Goal: Communication & Community: Share content

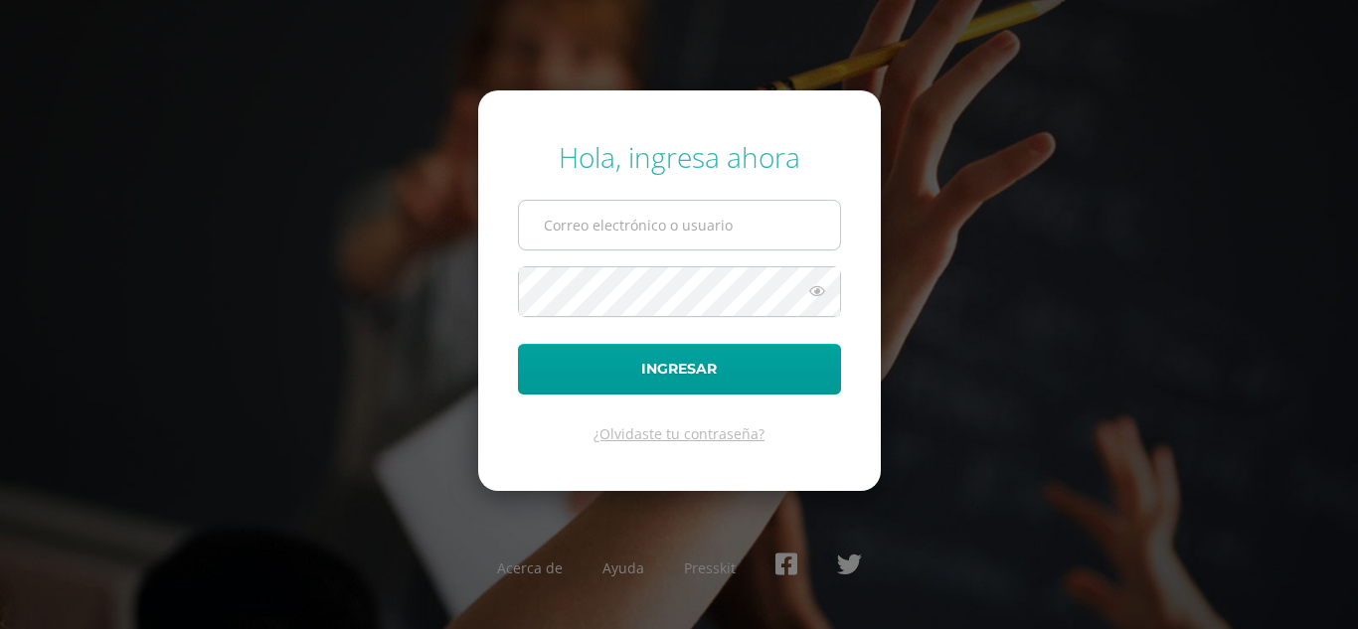
click at [618, 212] on input "text" at bounding box center [679, 225] width 321 height 49
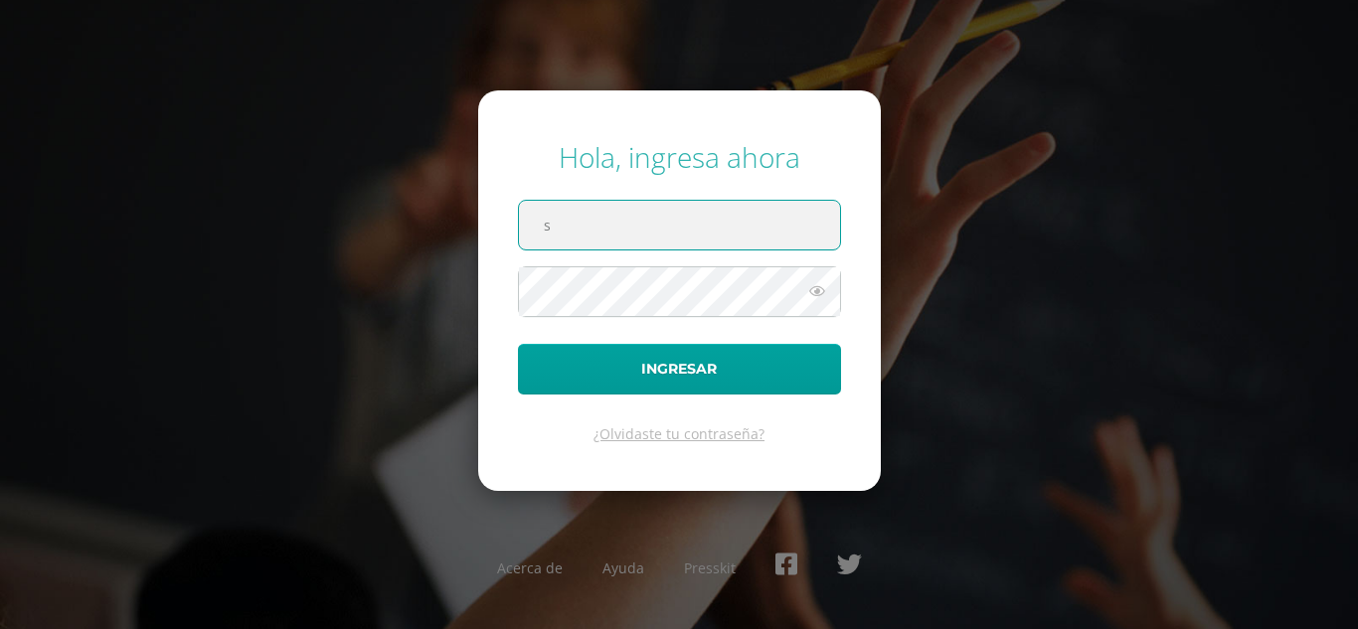
type input "[EMAIL_ADDRESS][DOMAIN_NAME]"
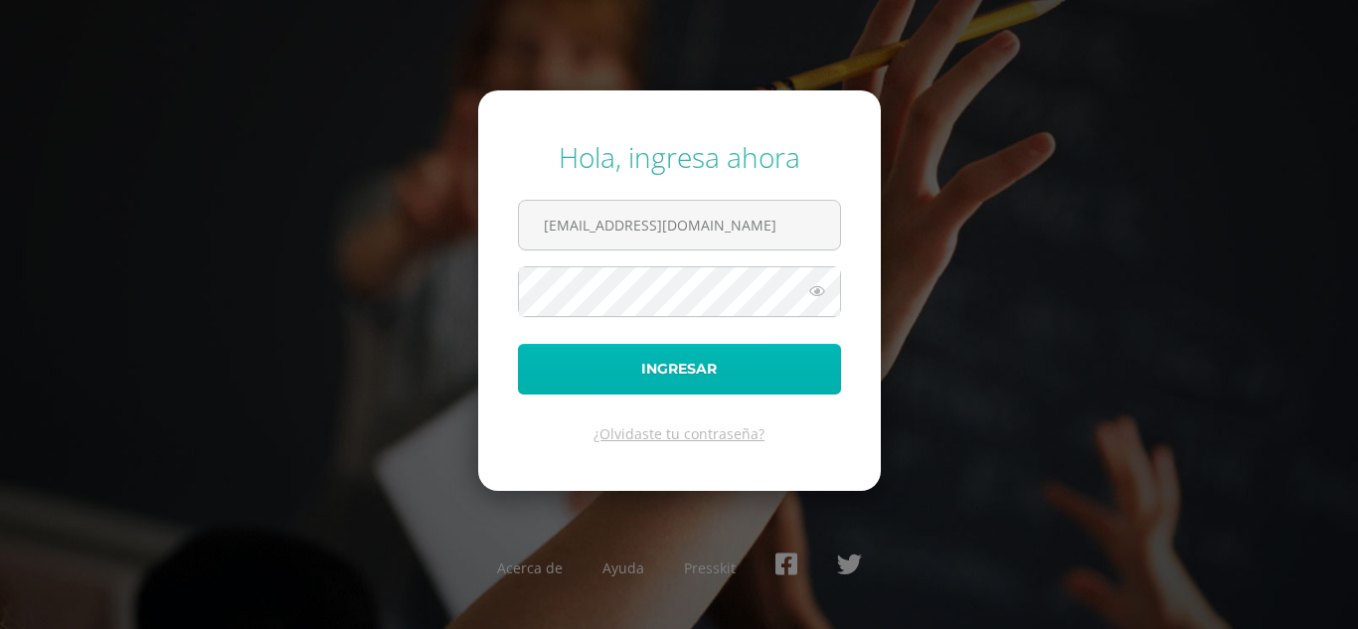
click at [669, 384] on button "Ingresar" at bounding box center [679, 369] width 323 height 51
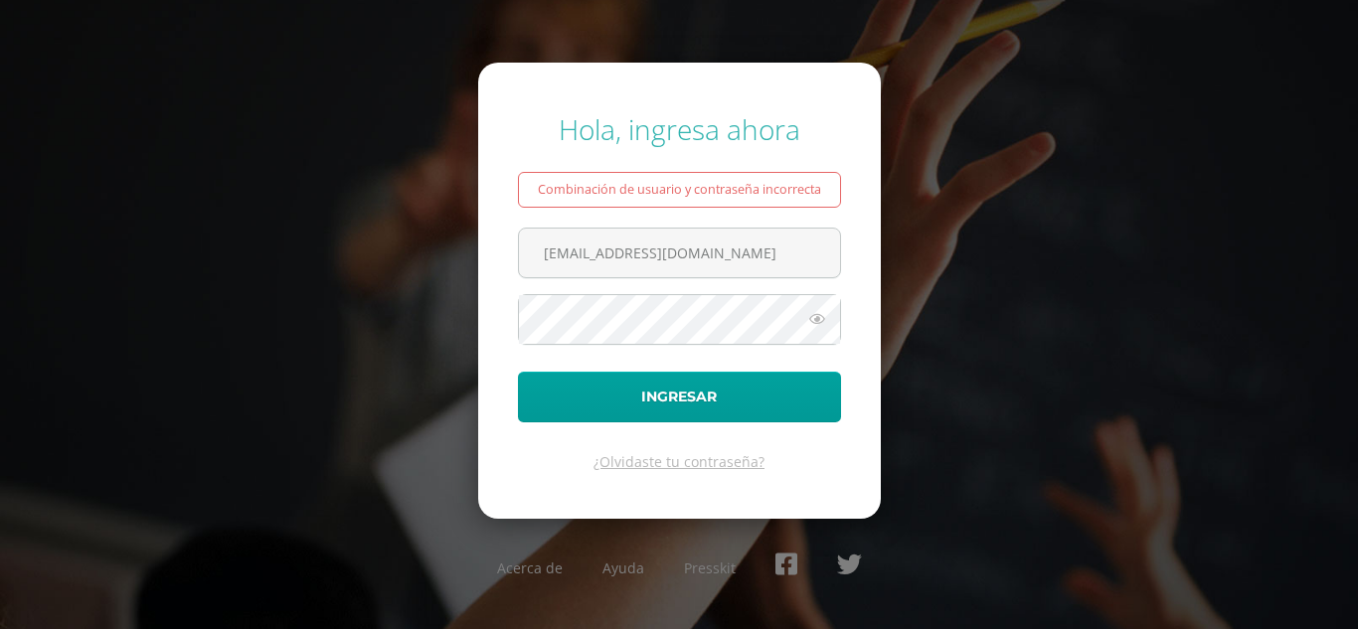
click at [819, 313] on icon at bounding box center [817, 319] width 26 height 24
click at [518, 372] on button "Ingresar" at bounding box center [679, 397] width 323 height 51
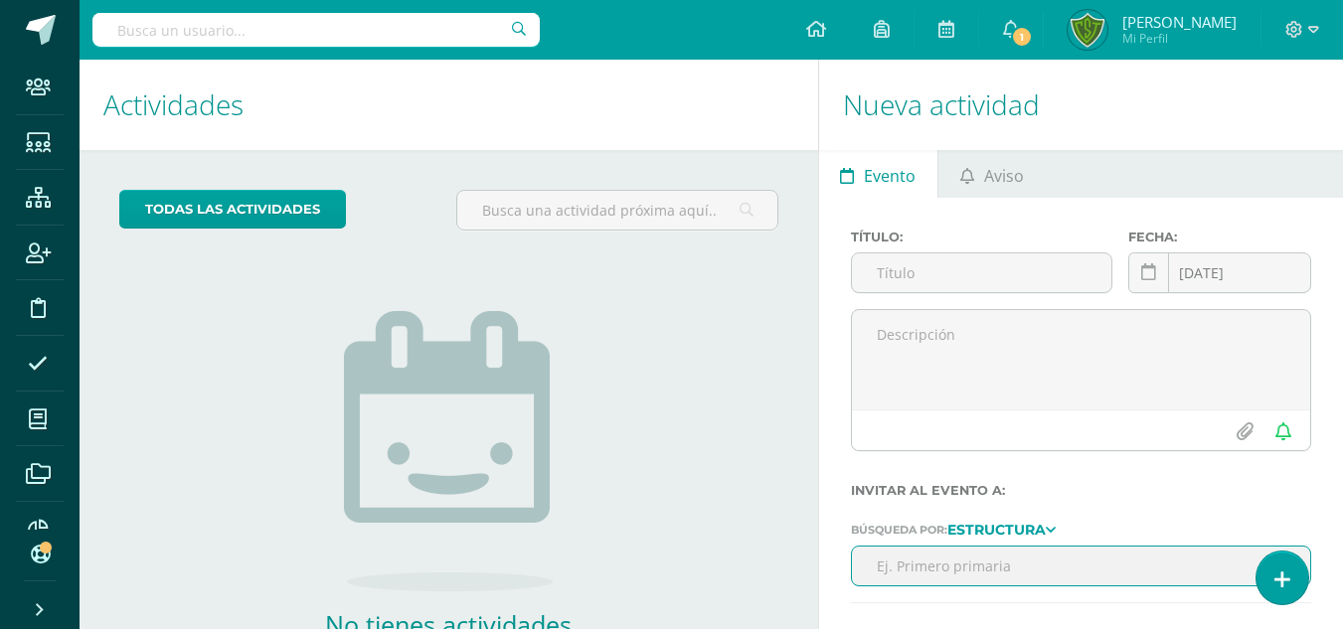
click at [1060, 156] on ul "Evento Aviso" at bounding box center [1081, 174] width 524 height 48
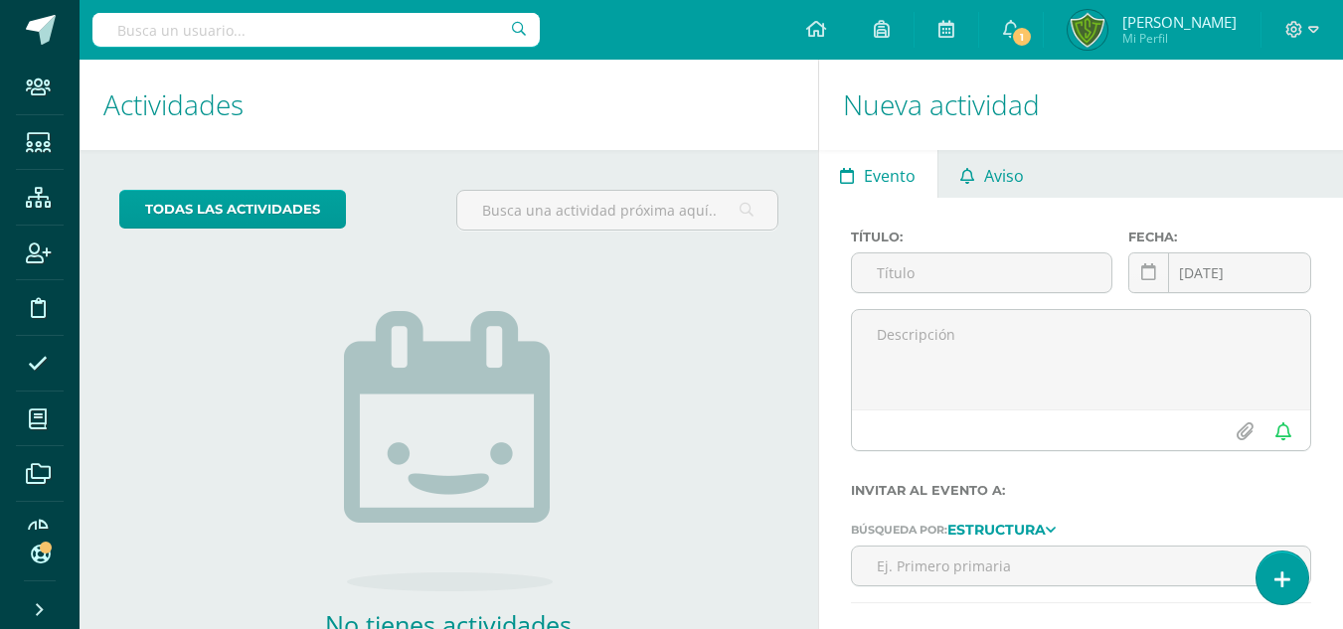
click at [991, 178] on span "Aviso" at bounding box center [1004, 176] width 40 height 48
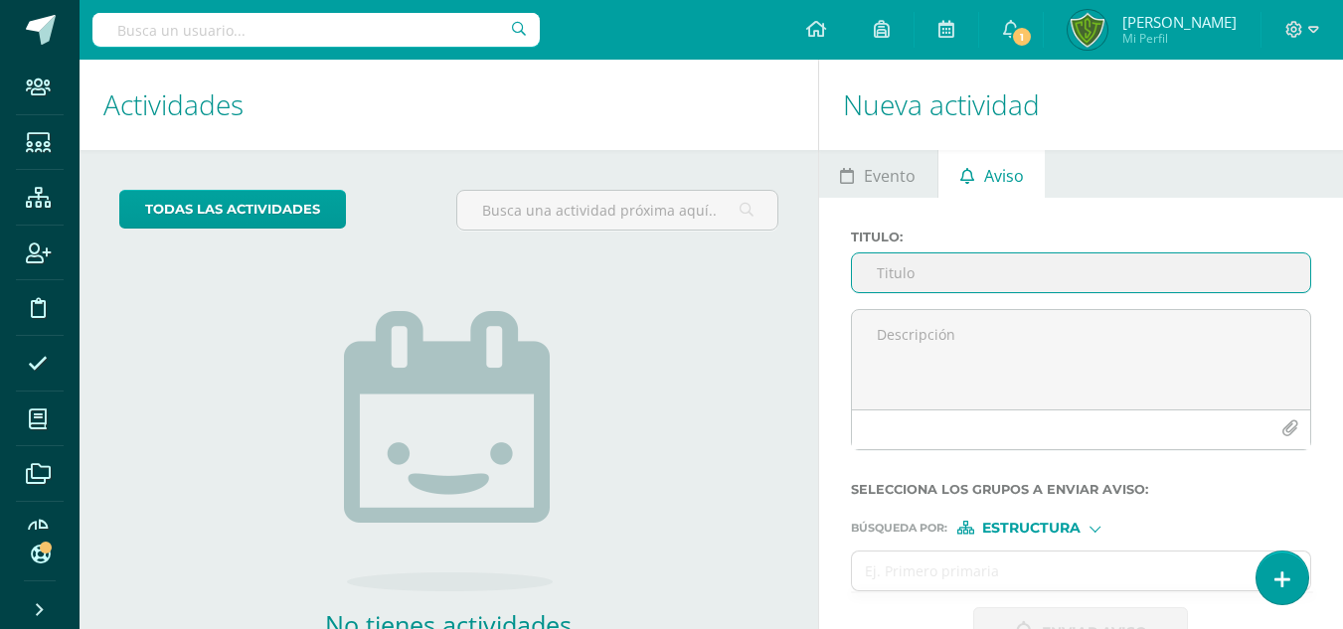
scroll to position [135, 0]
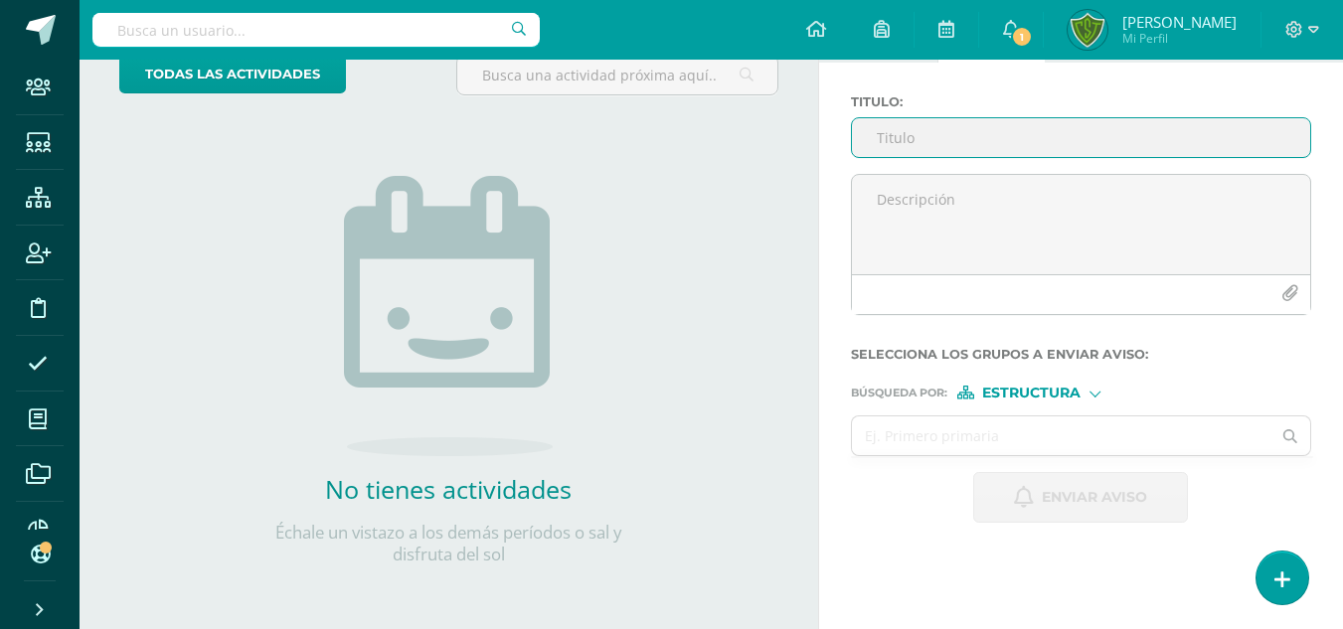
click at [917, 146] on input "Titulo :" at bounding box center [1081, 137] width 458 height 39
type input "Aviso"
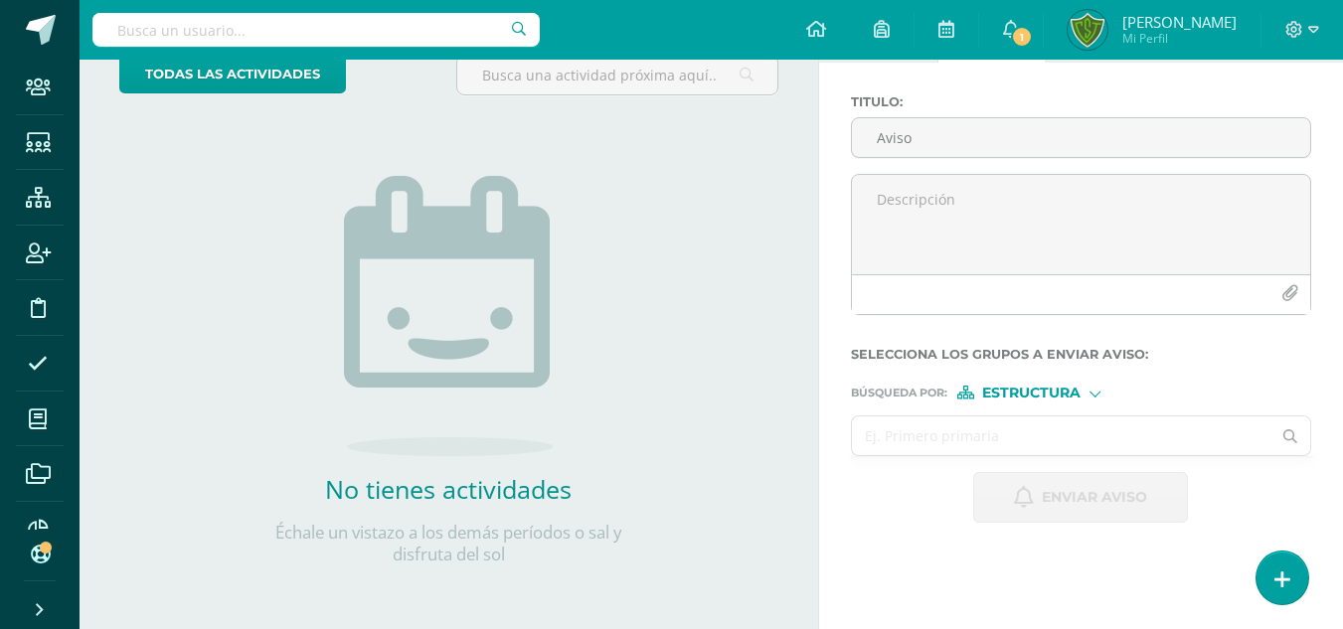
click at [1008, 428] on input "text" at bounding box center [1062, 436] width 420 height 39
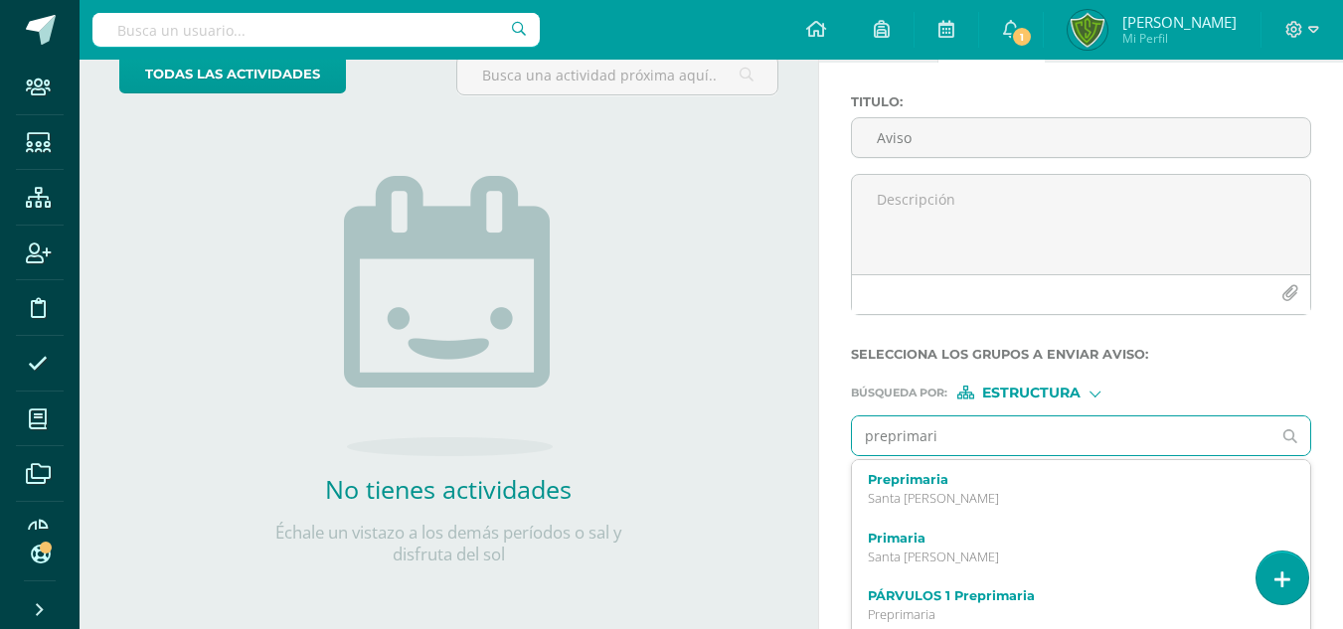
type input "preprimaria"
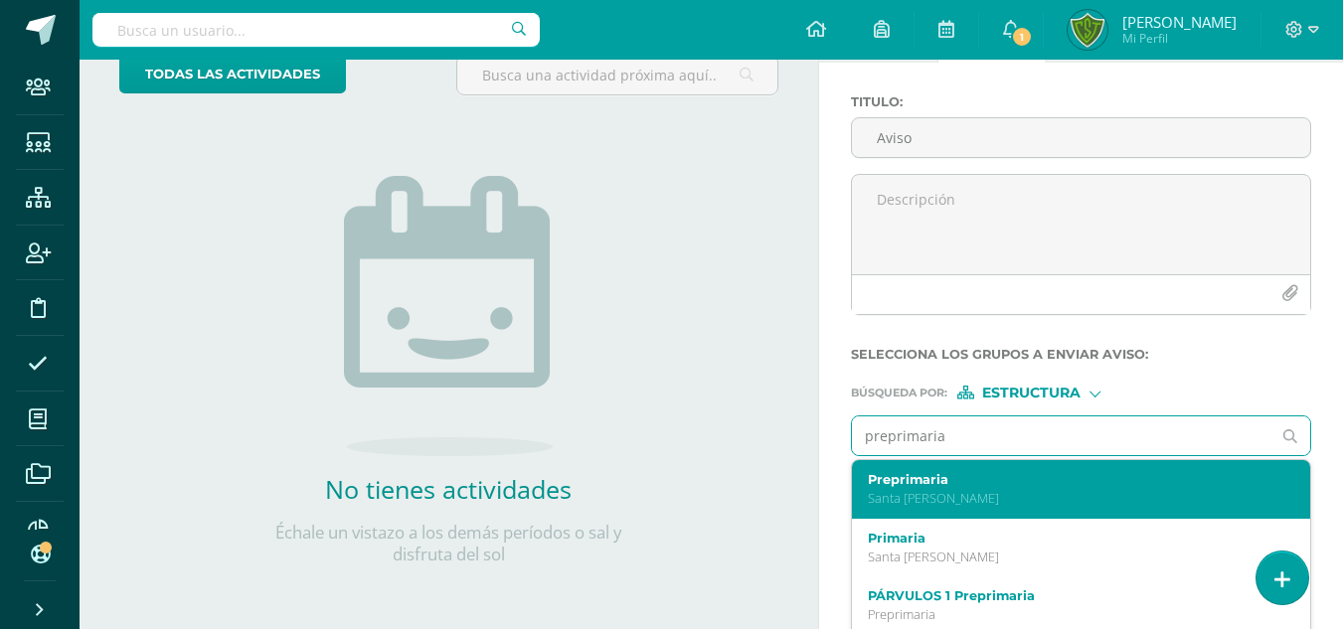
click at [904, 509] on div "Preprimaria Santa Teresita" at bounding box center [1081, 489] width 458 height 59
click at [904, 399] on span "Búsqueda por :" at bounding box center [899, 393] width 96 height 11
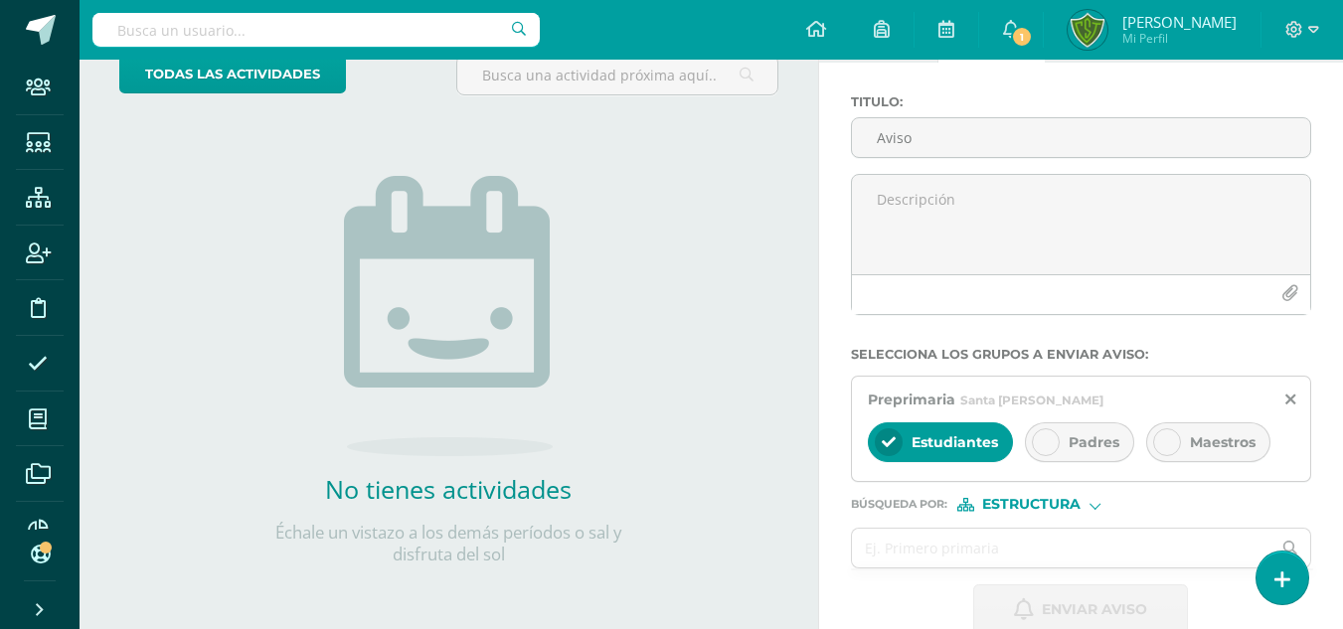
click at [1060, 431] on div "Padres" at bounding box center [1079, 443] width 109 height 40
click at [960, 542] on input "text" at bounding box center [1062, 548] width 420 height 39
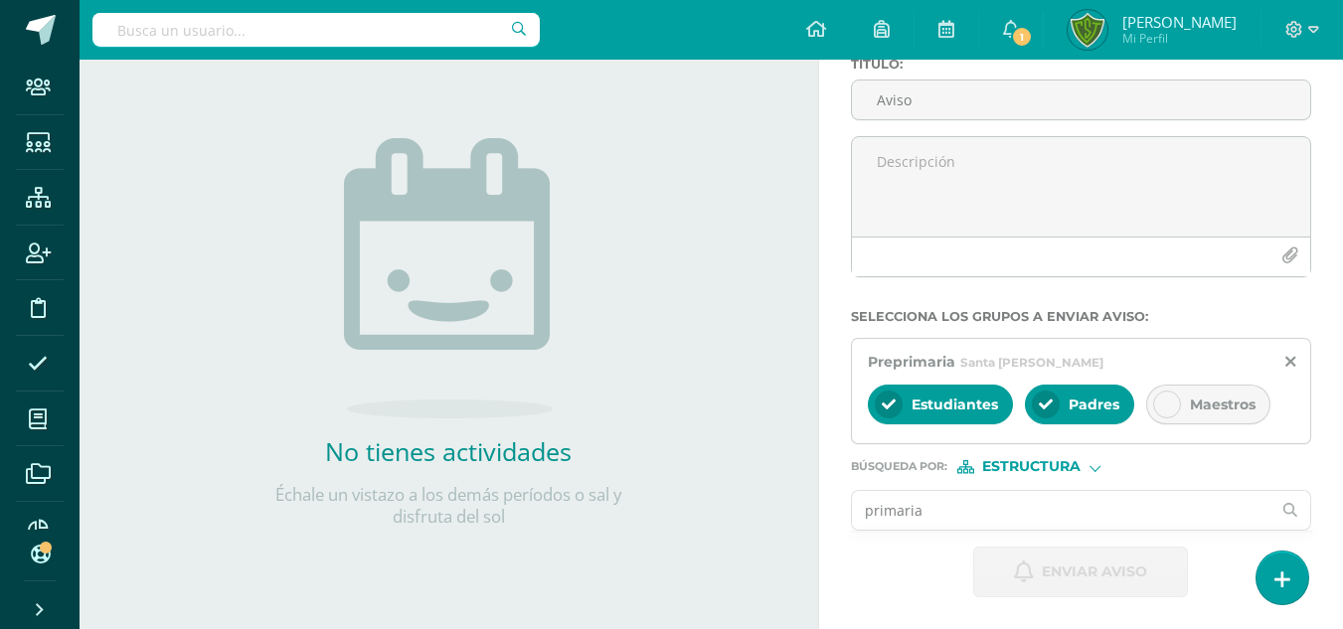
click at [1140, 512] on input "primaria" at bounding box center [1062, 510] width 420 height 39
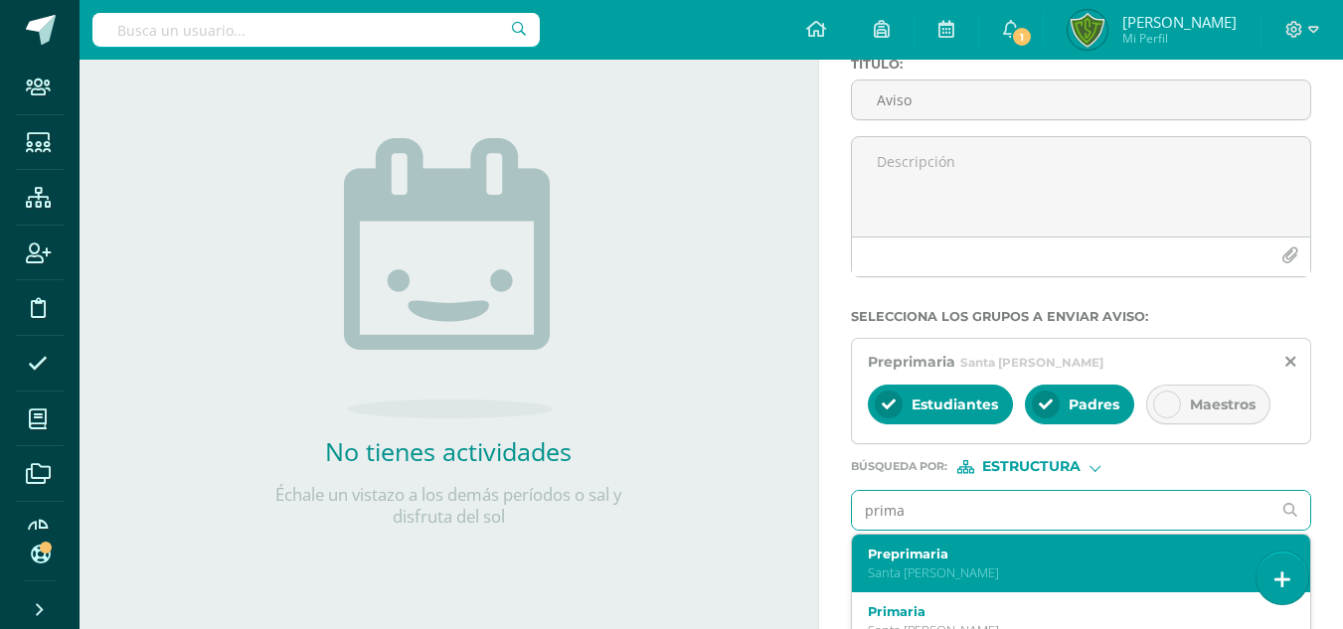
drag, startPoint x: 1140, startPoint y: 512, endPoint x: 1076, endPoint y: 556, distance: 77.2
click at [1076, 531] on div "prima Preprimaria Santa Teresita Primaria Santa Teresita Primero Primaria Prima…" at bounding box center [1081, 510] width 460 height 41
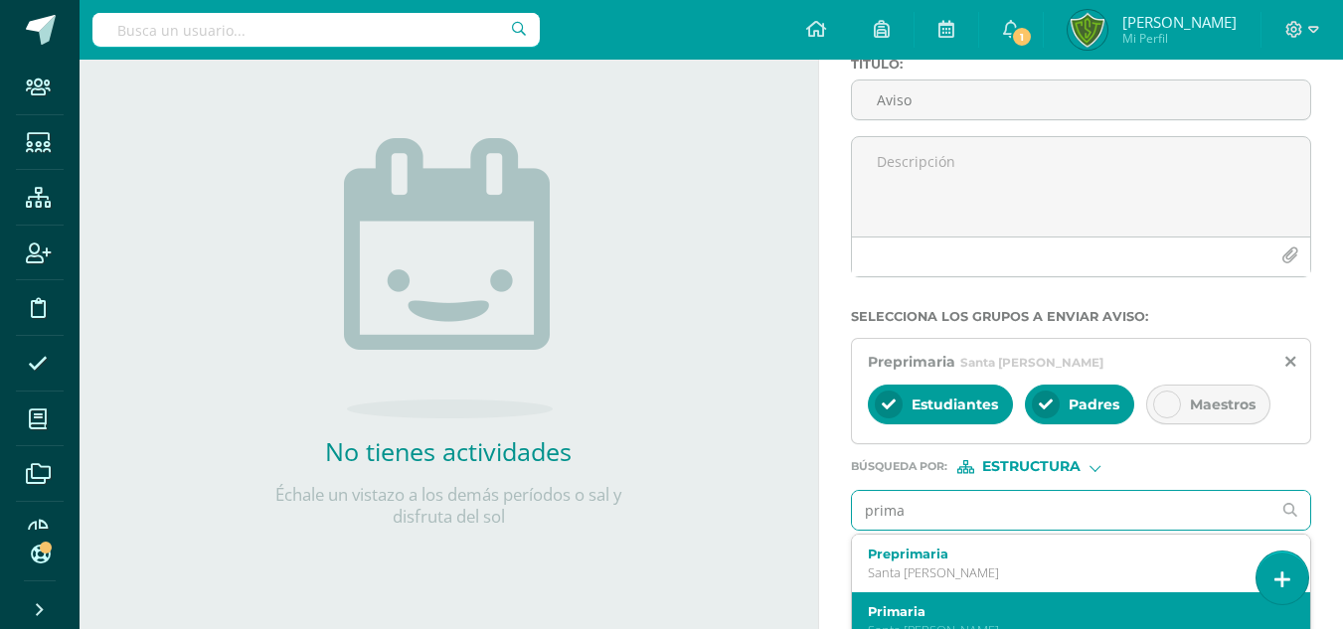
type input "prima"
click at [987, 614] on label "Primaria" at bounding box center [1073, 612] width 410 height 15
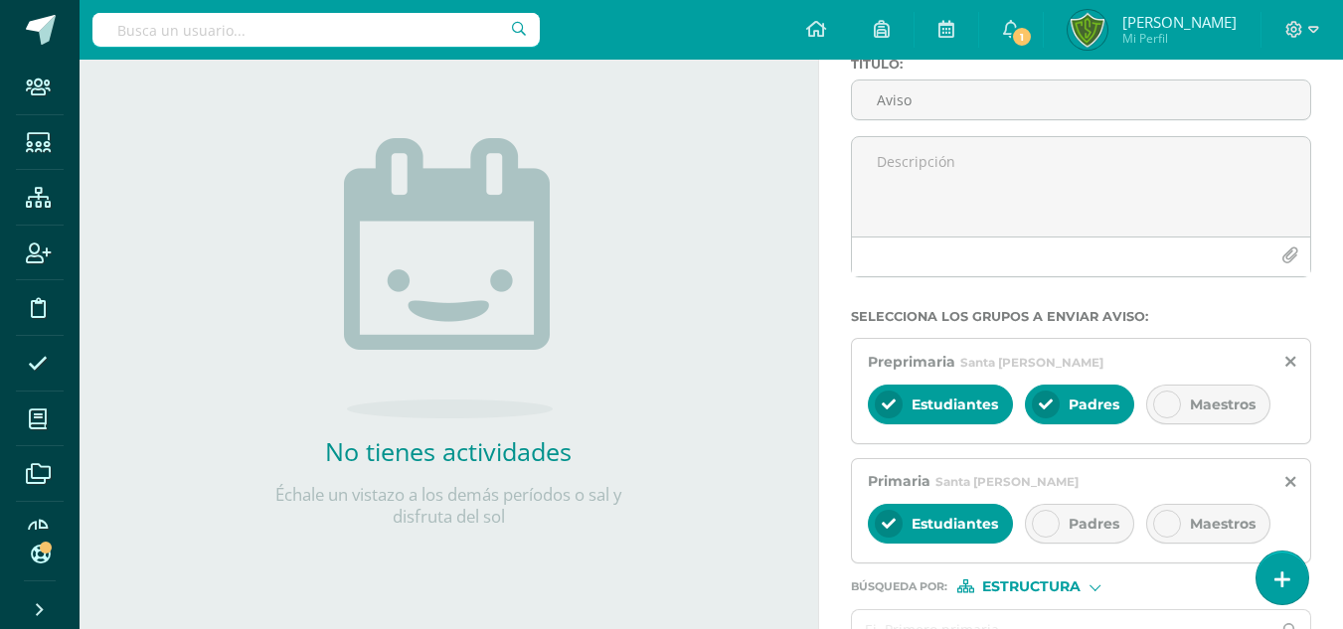
click at [1069, 527] on span "Padres" at bounding box center [1094, 524] width 51 height 18
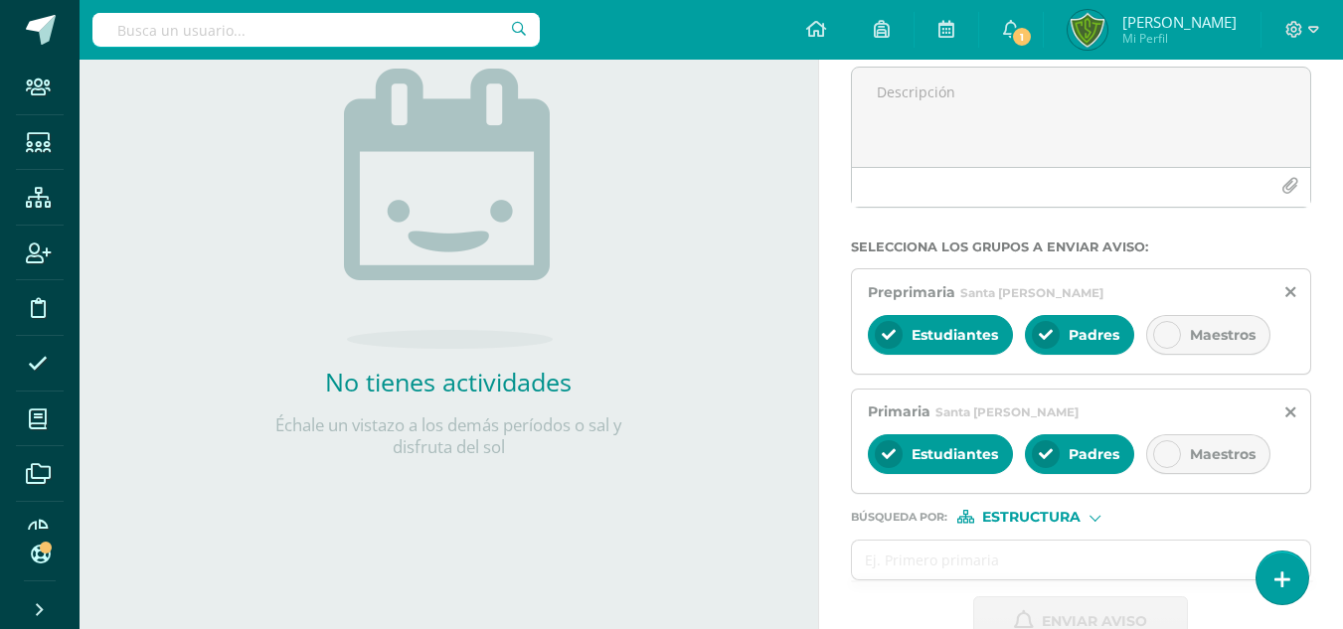
scroll to position [253, 0]
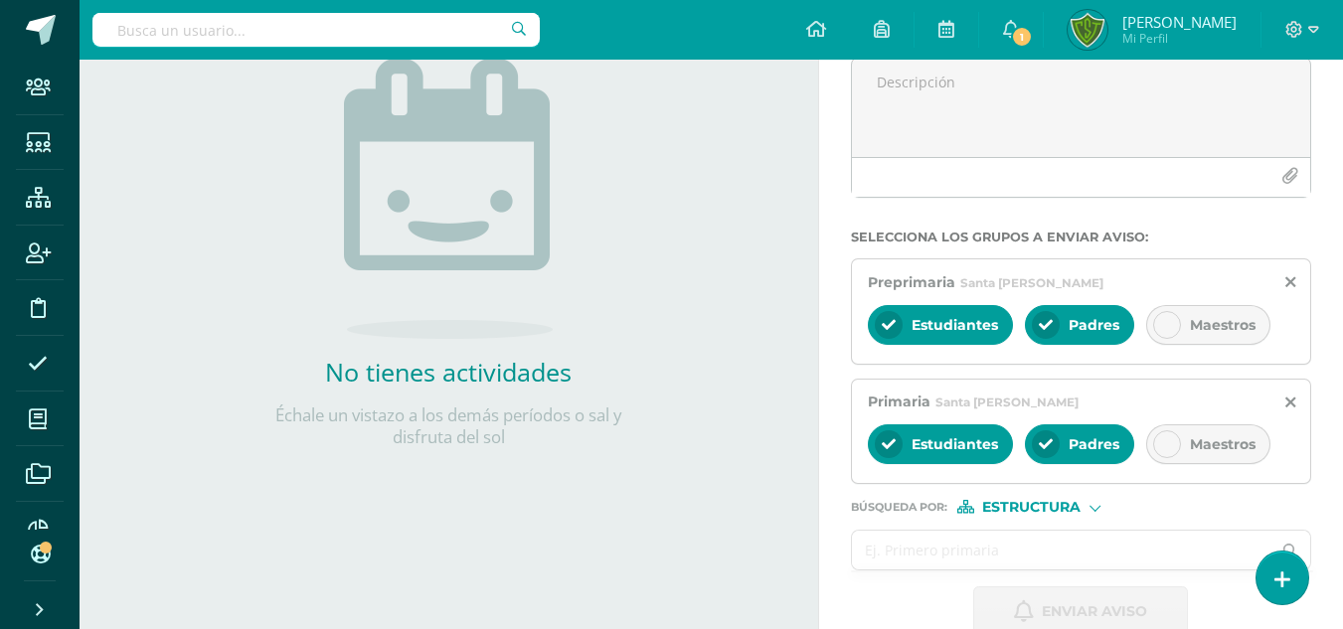
click at [1047, 544] on input "text" at bounding box center [1062, 550] width 420 height 39
type input "b"
type input "BASICO"
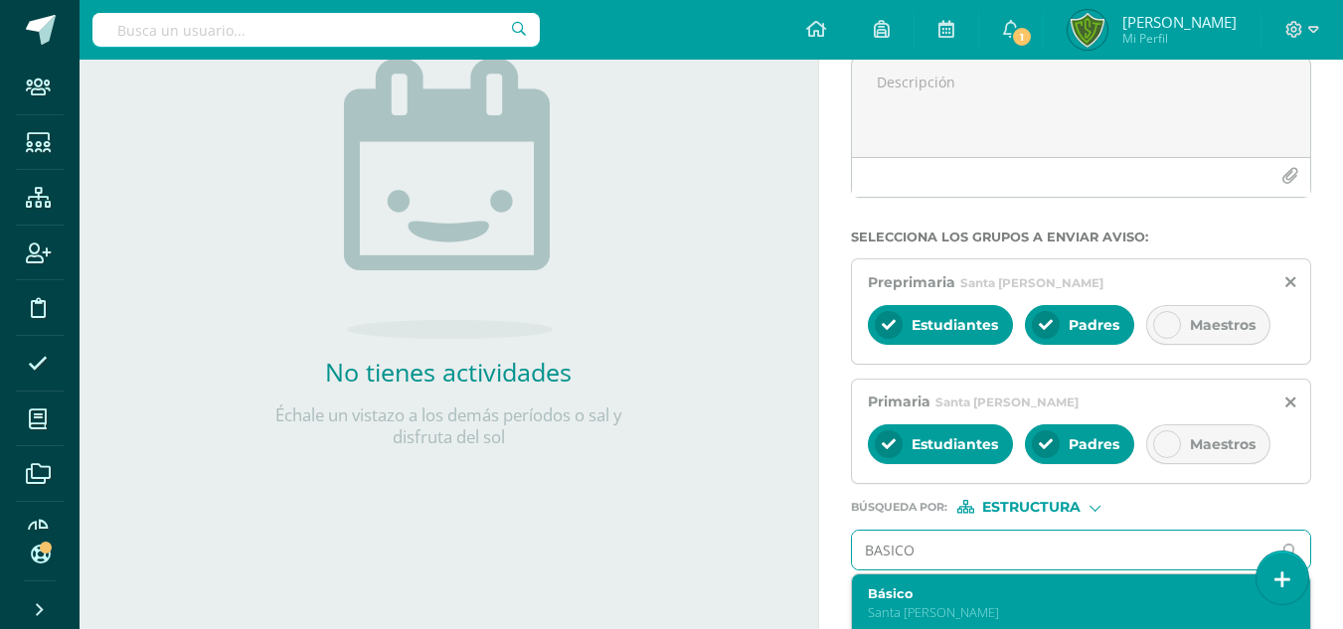
click at [1123, 601] on label "Básico" at bounding box center [1073, 594] width 410 height 15
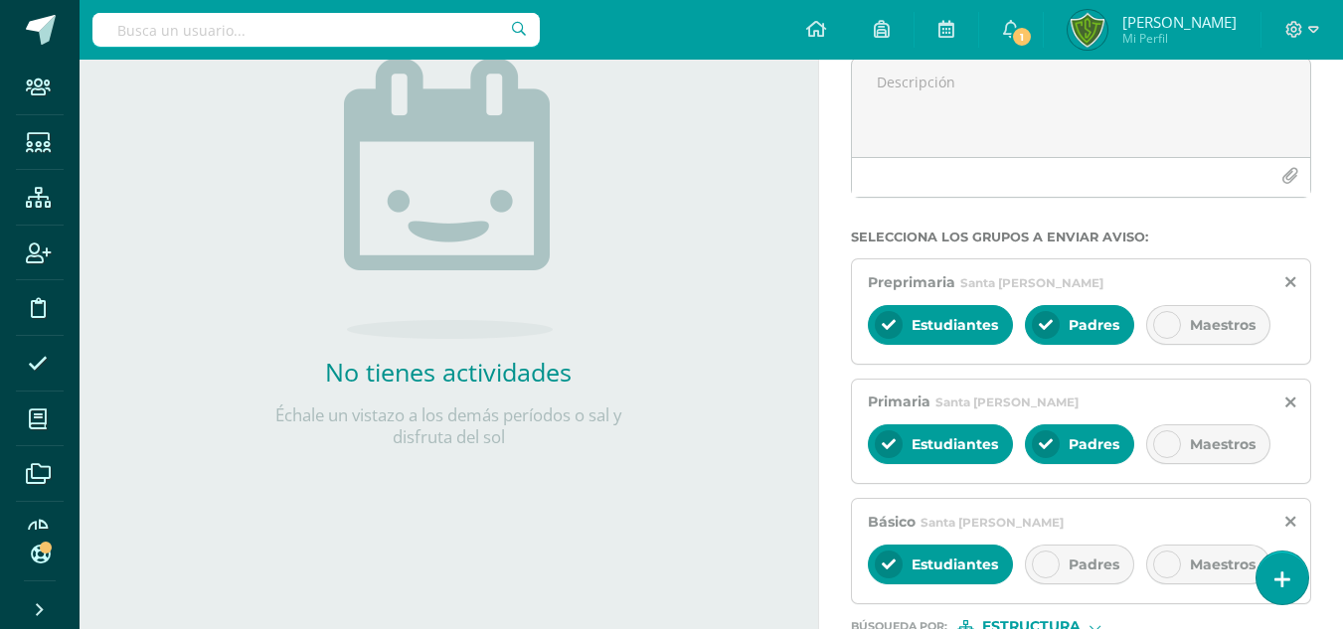
click at [1083, 556] on span "Padres" at bounding box center [1094, 565] width 51 height 18
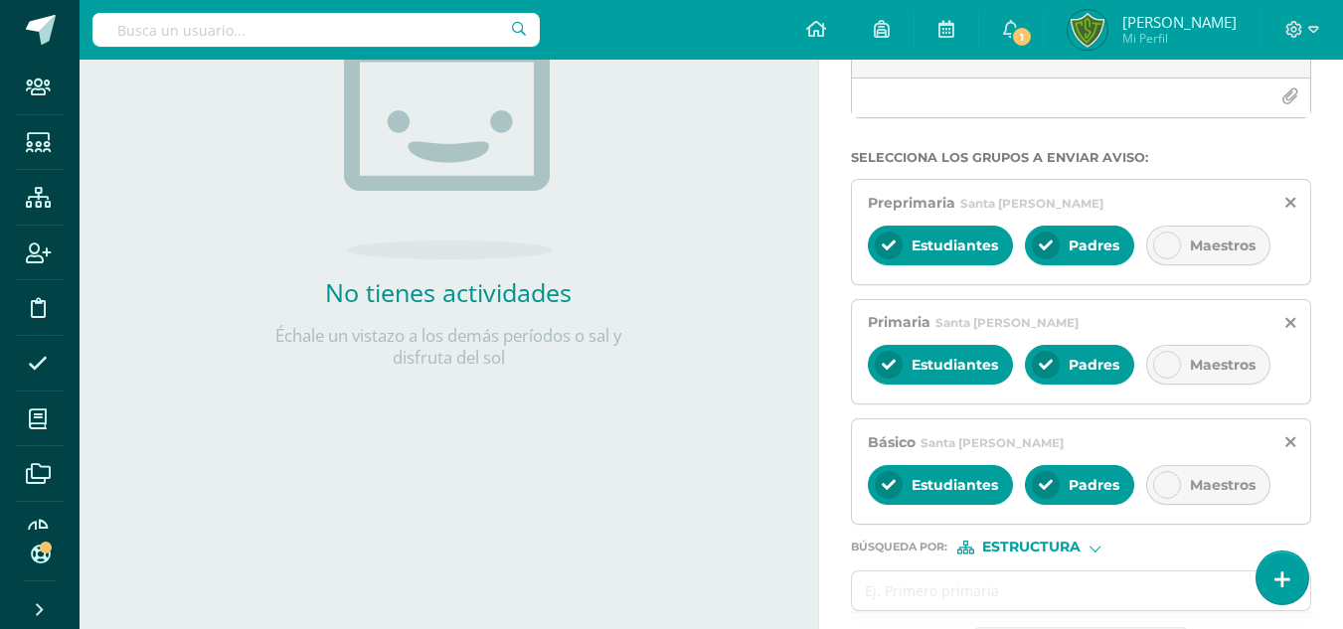
scroll to position [372, 0]
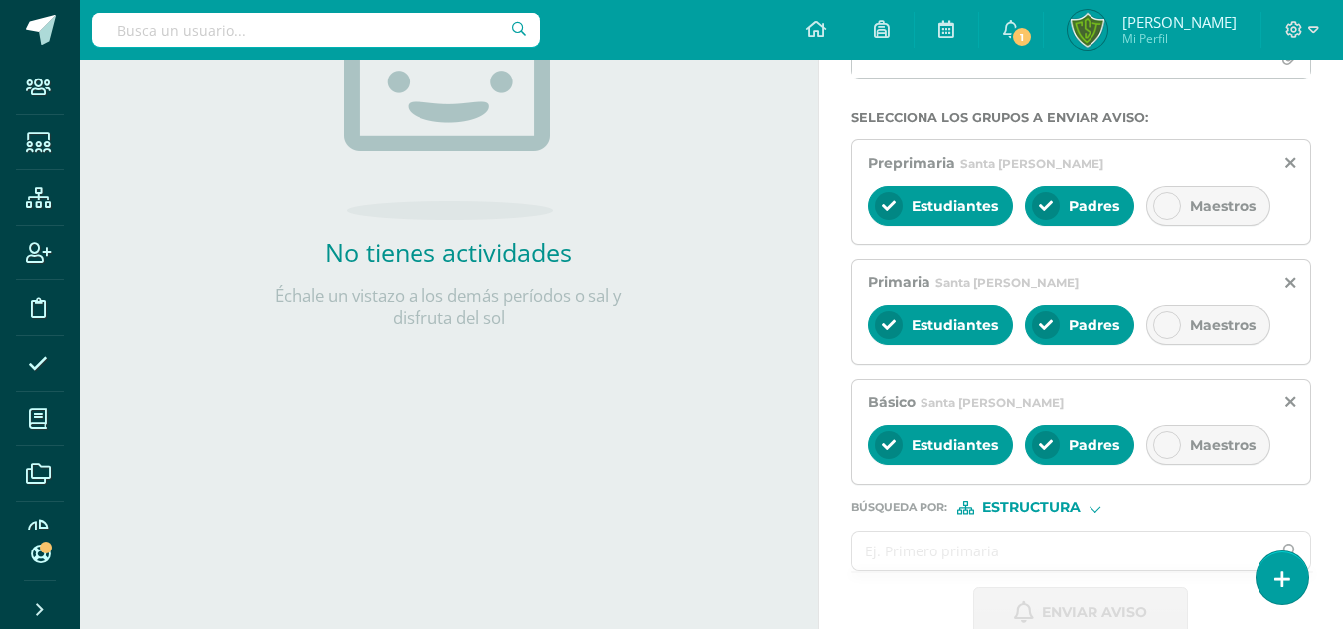
click at [1119, 547] on input "text" at bounding box center [1062, 551] width 420 height 39
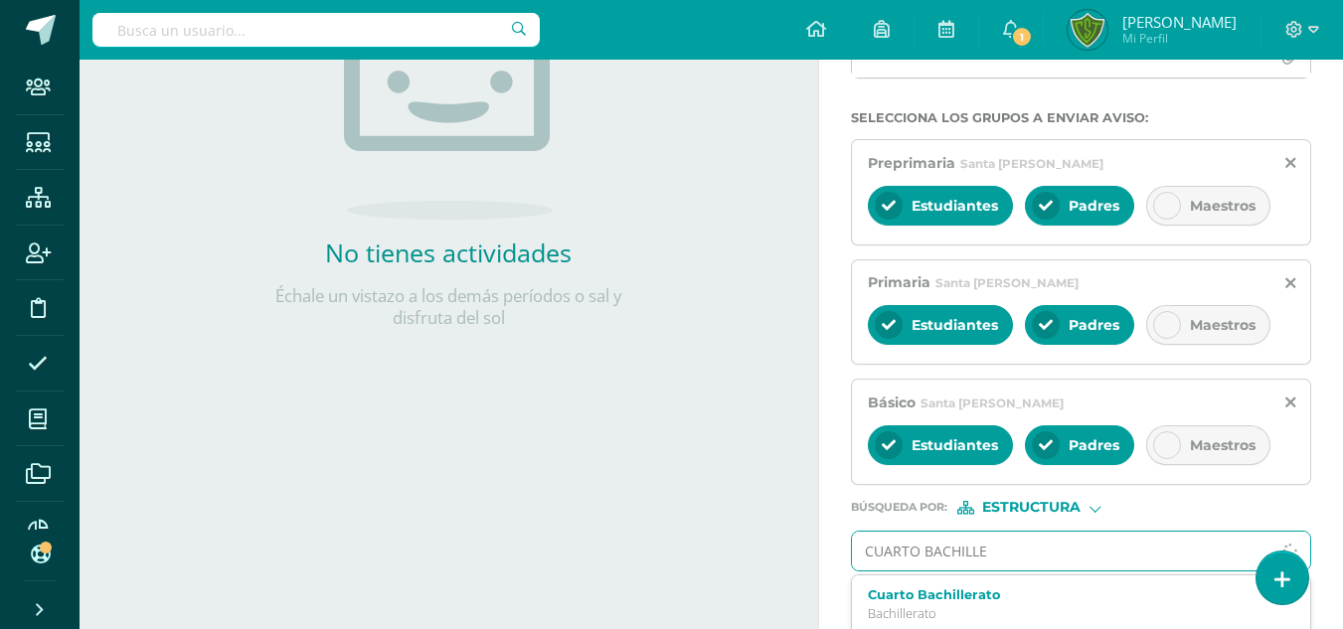
type input "CUARTO BACHILLER"
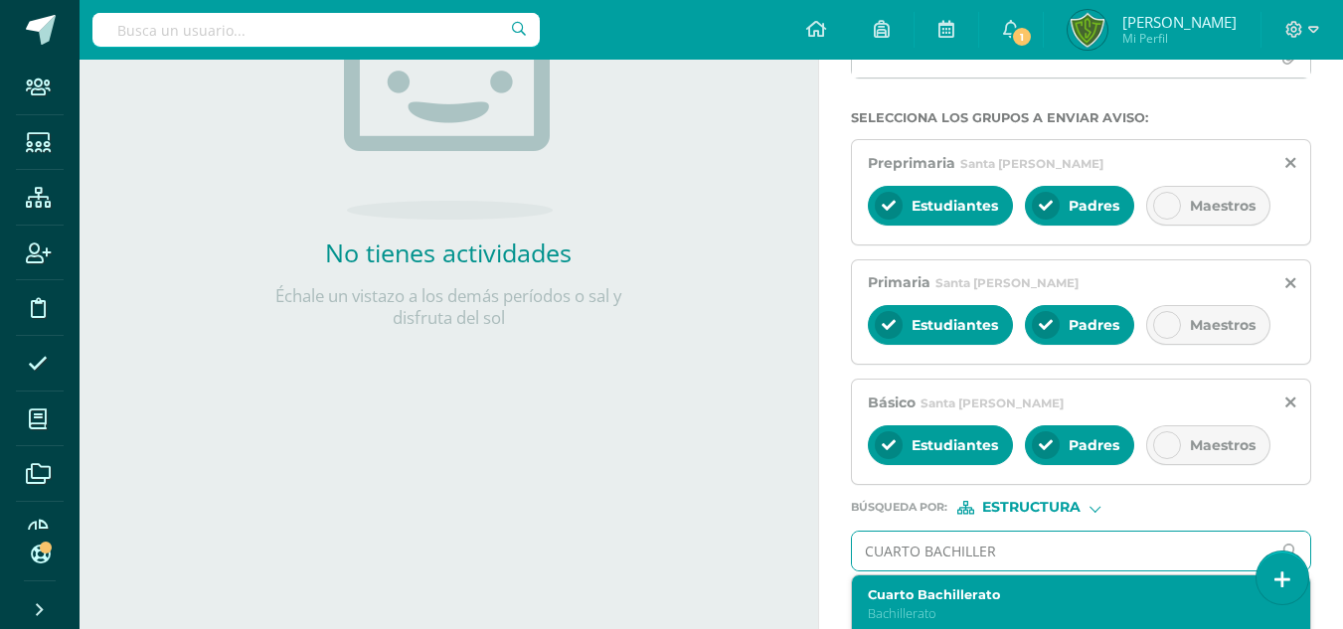
click at [1046, 588] on label "Cuarto Bachillerato" at bounding box center [1073, 595] width 410 height 15
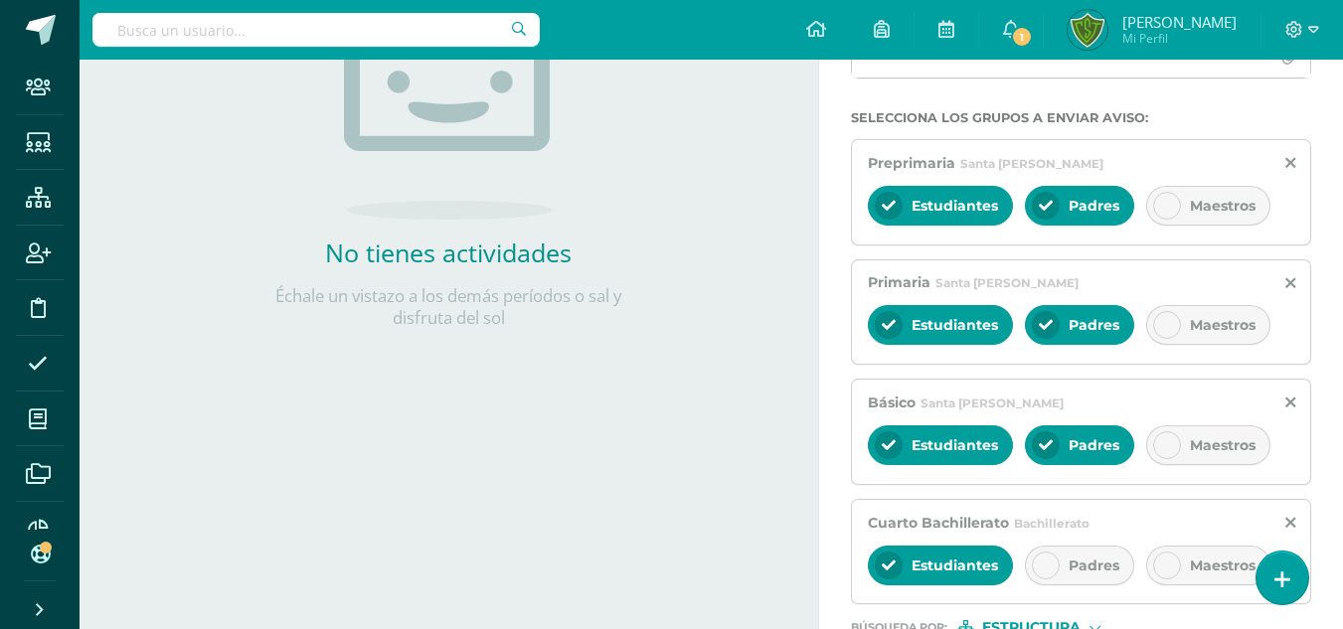
click at [1057, 568] on div at bounding box center [1046, 566] width 28 height 28
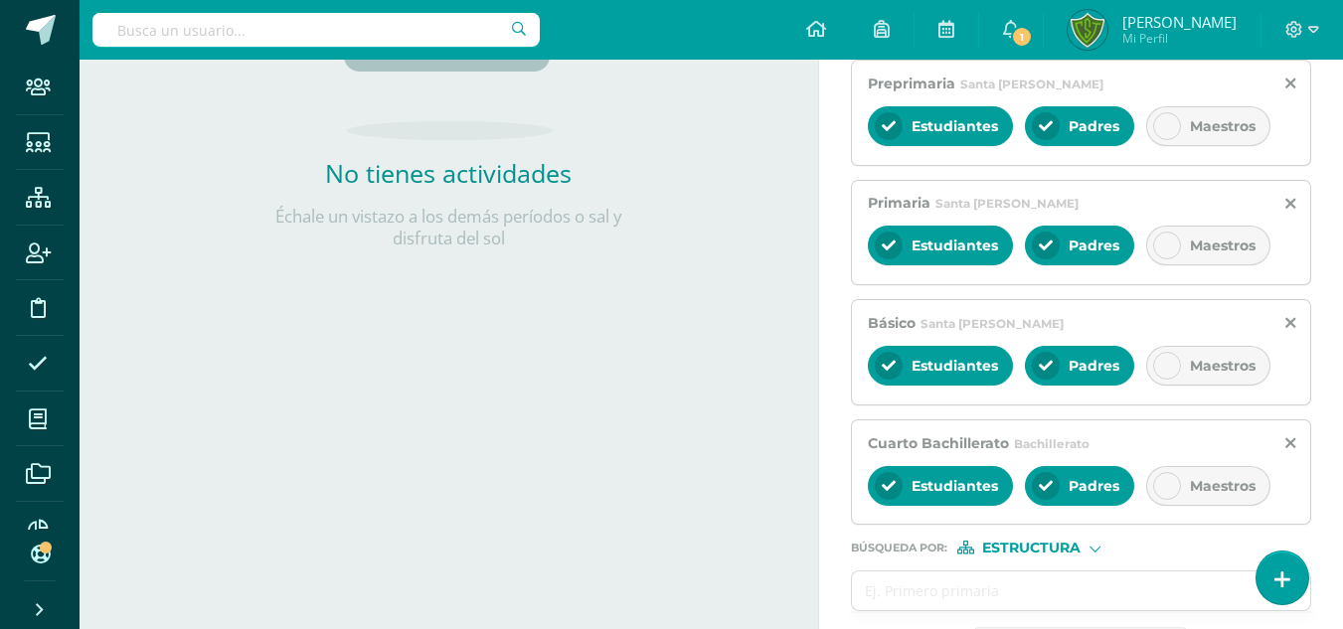
scroll to position [491, 0]
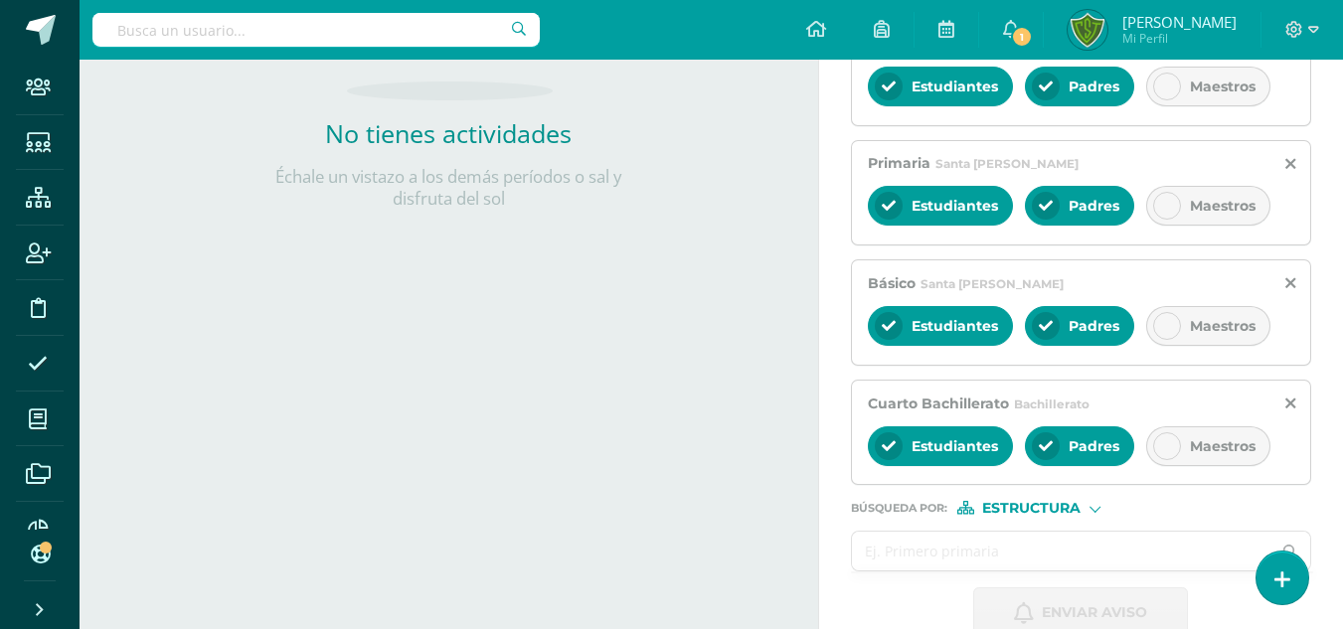
click at [1136, 551] on input "text" at bounding box center [1062, 551] width 420 height 39
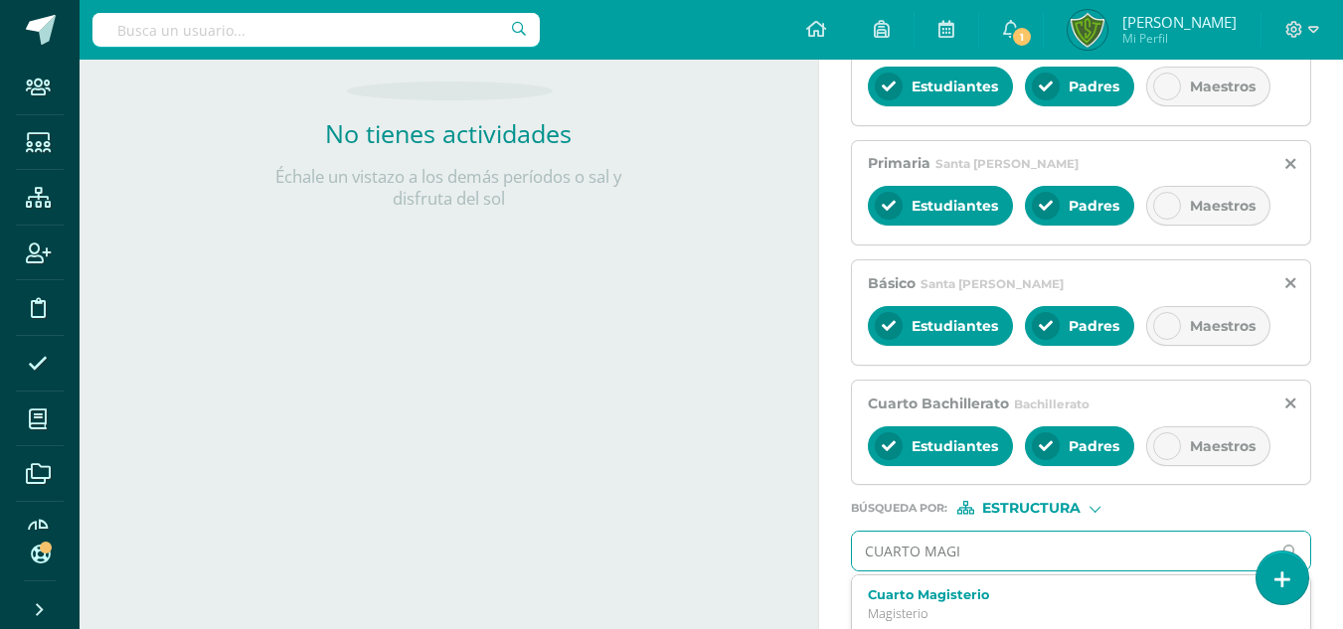
type input "CUARTO MAGIS"
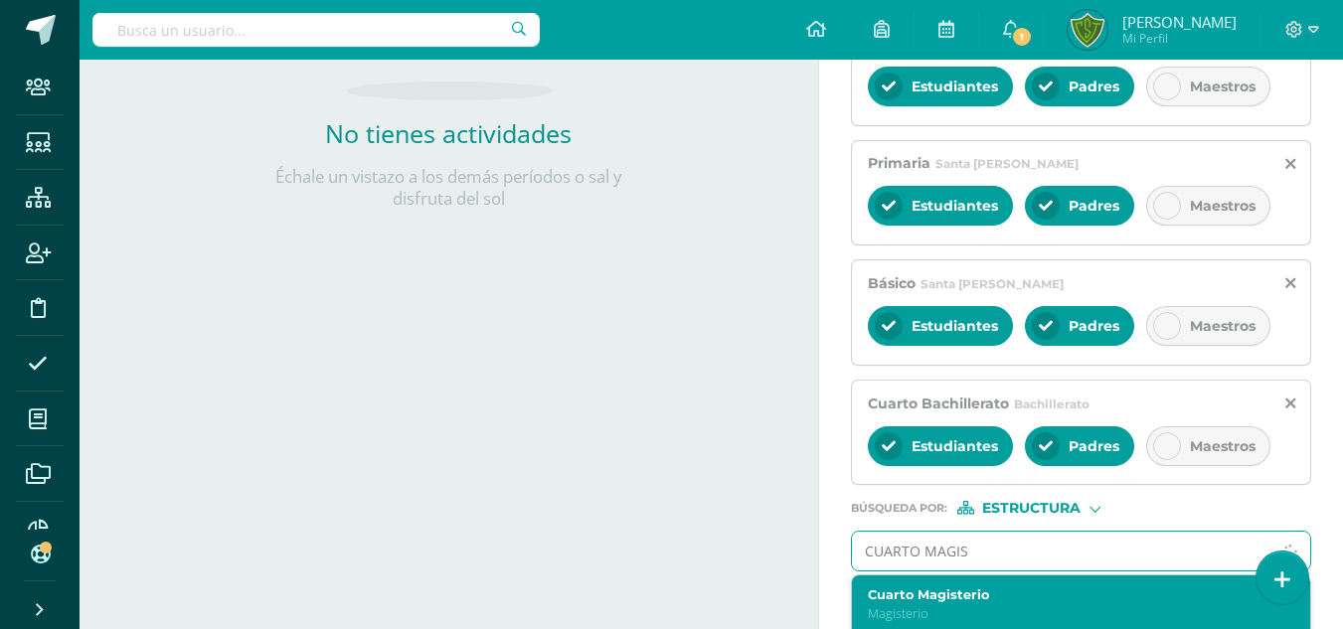
click at [1022, 599] on label "Cuarto Magisterio" at bounding box center [1073, 595] width 410 height 15
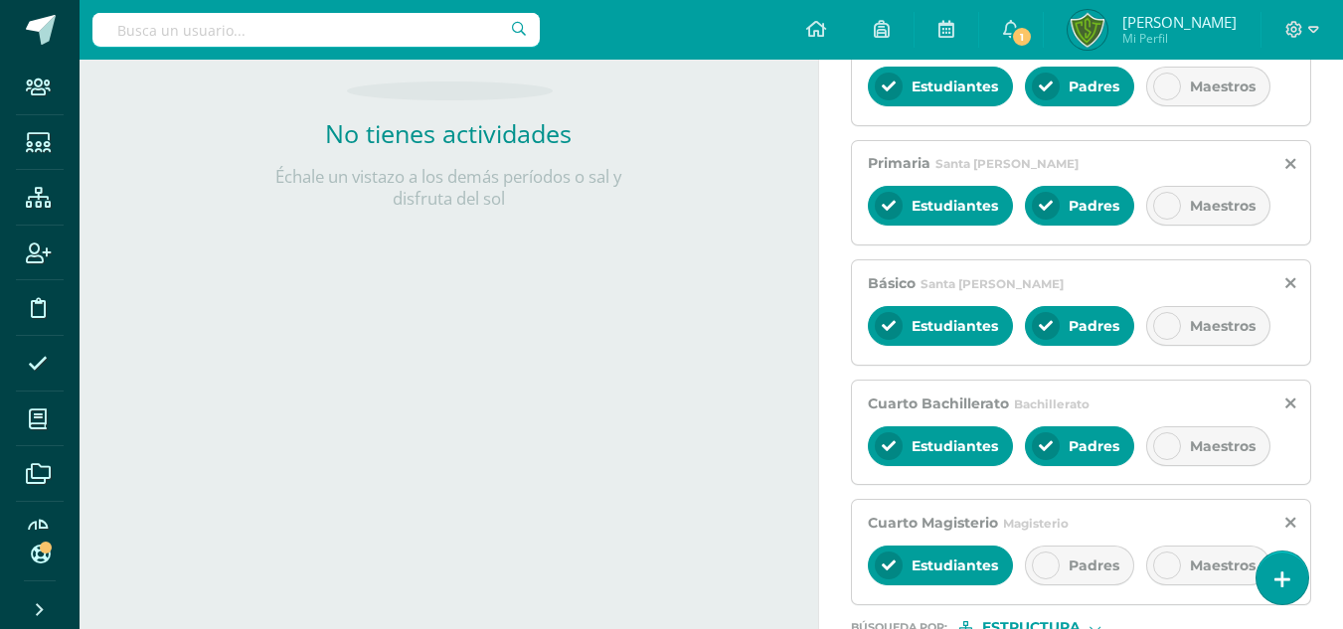
click at [1077, 577] on div "Padres" at bounding box center [1079, 566] width 109 height 40
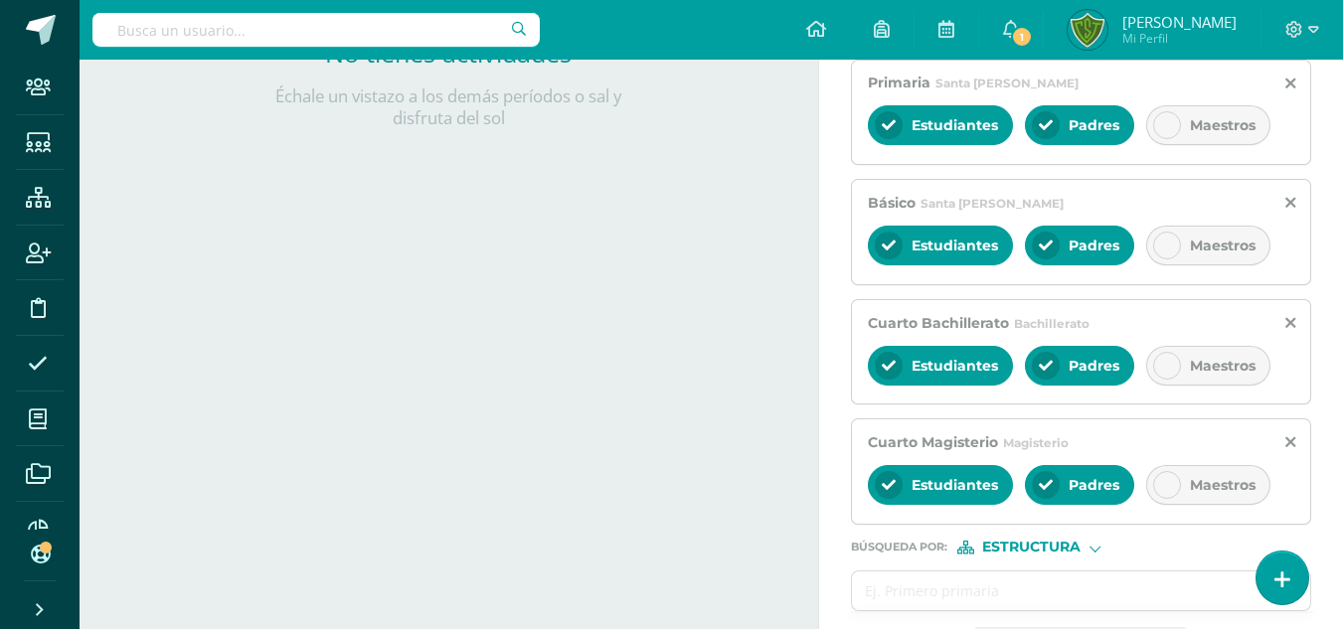
scroll to position [611, 0]
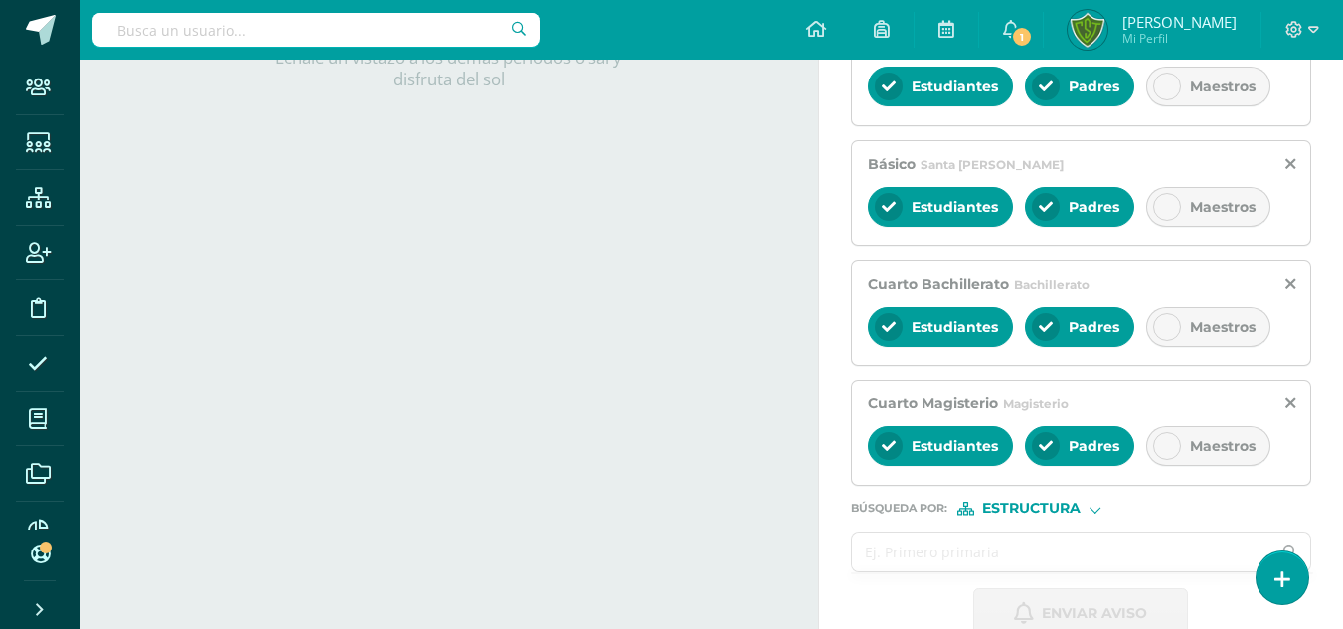
click at [1081, 556] on input "text" at bounding box center [1062, 552] width 420 height 39
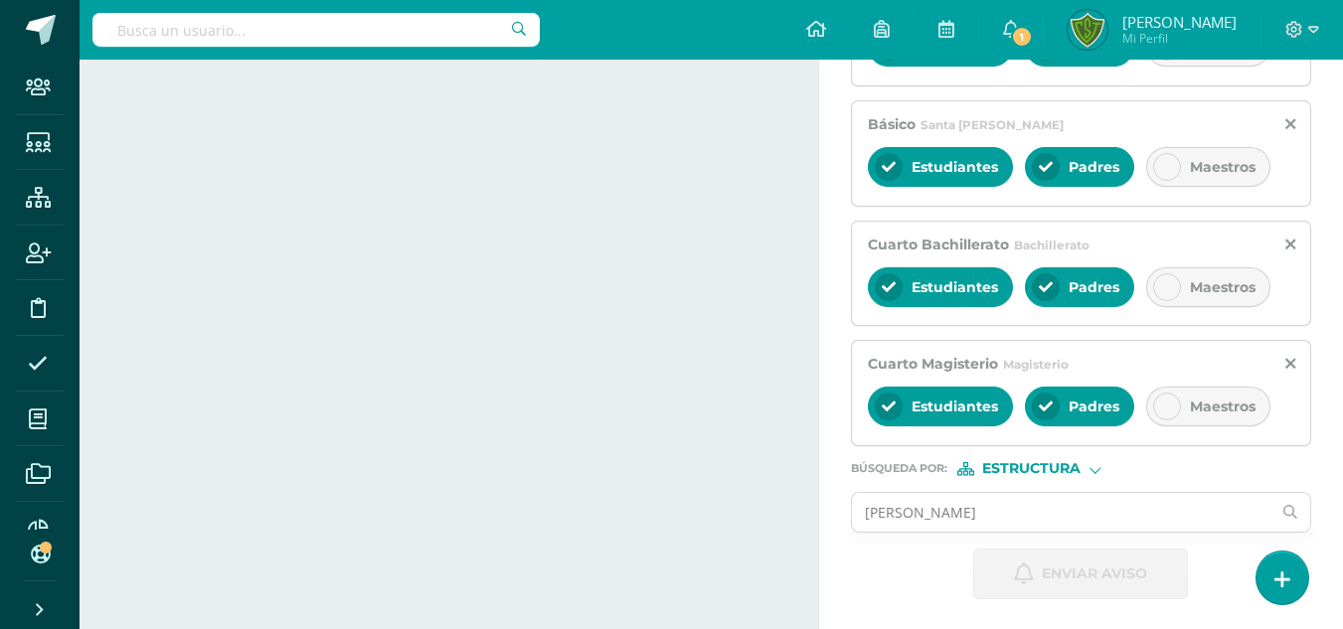
scroll to position [652, 0]
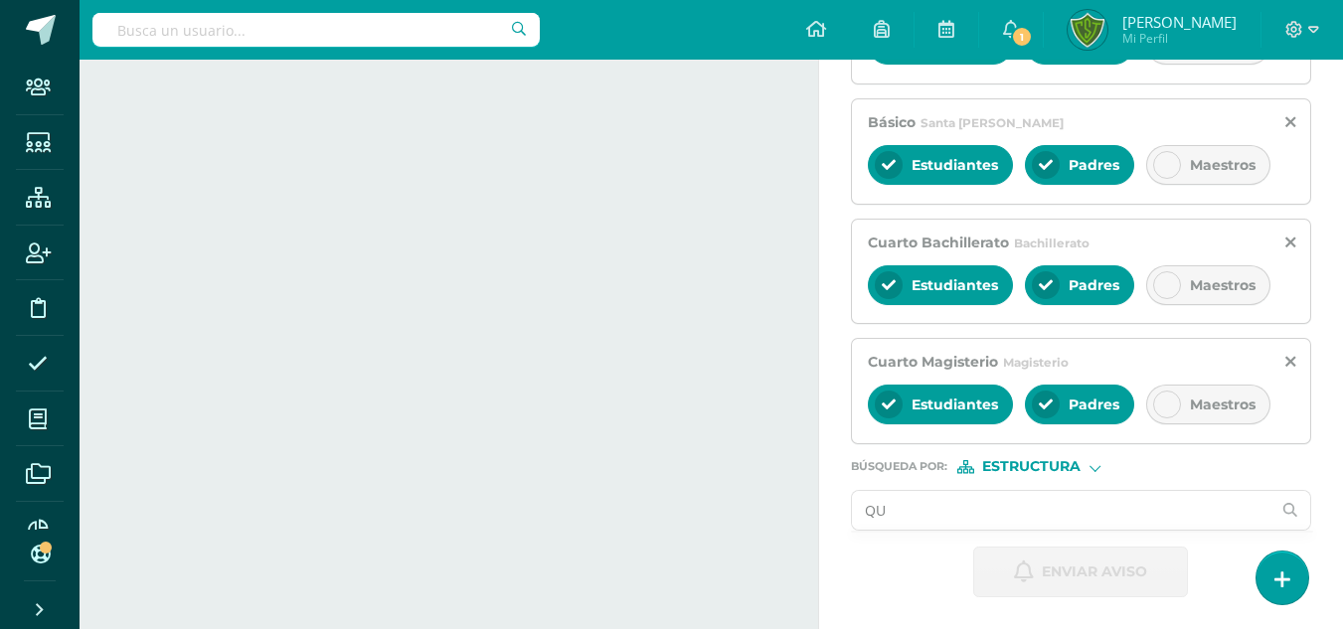
type input "Q"
type input "QUINTO MAGISTERIO"
click at [1083, 515] on input "QUINTO MAGISTERIO" at bounding box center [1062, 510] width 420 height 39
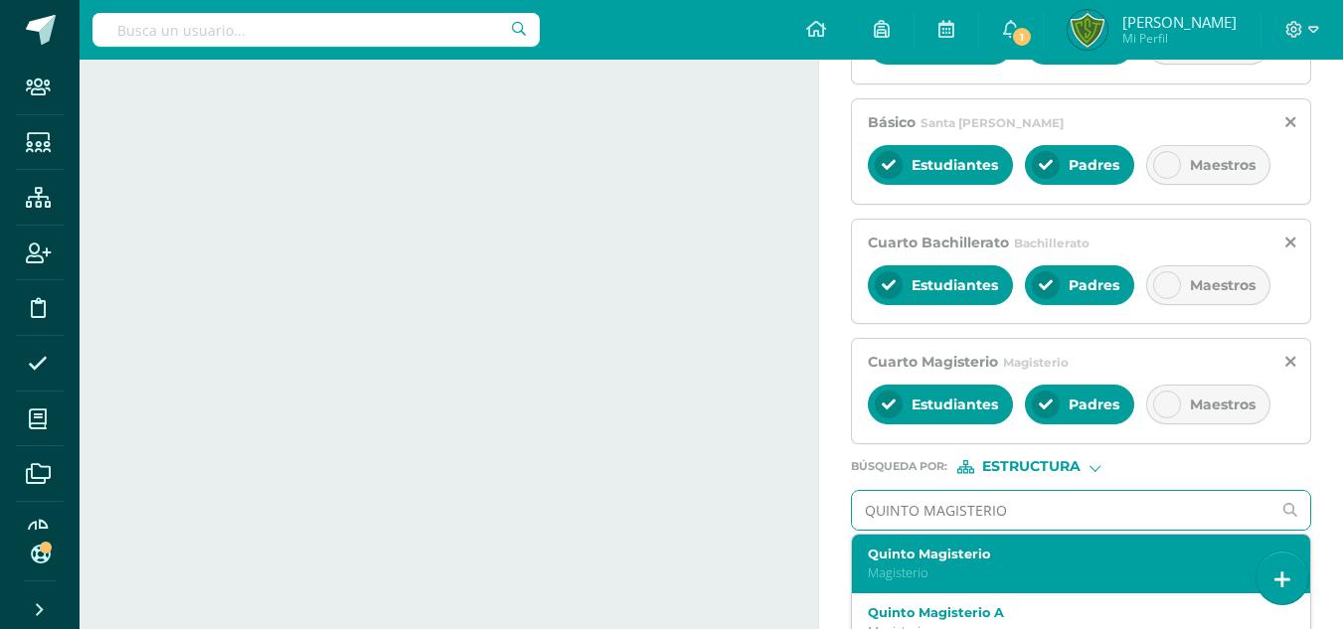
click at [1026, 566] on p "Magisterio" at bounding box center [1073, 573] width 410 height 17
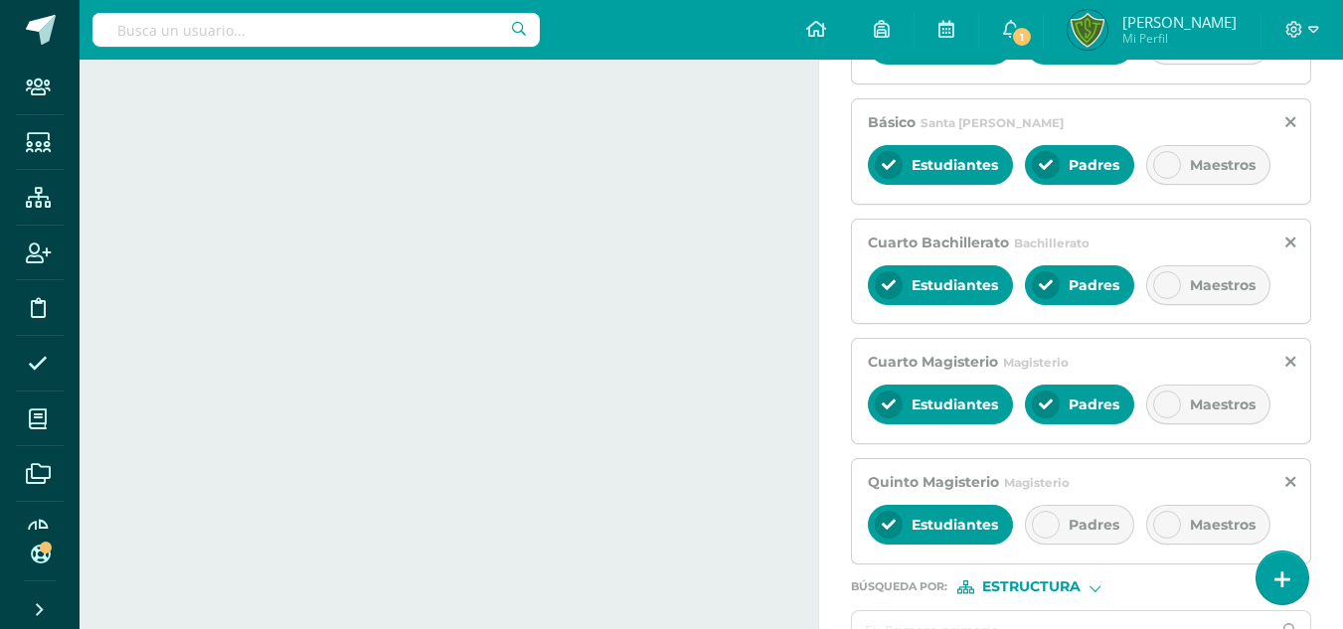
click at [1059, 525] on div at bounding box center [1046, 525] width 28 height 28
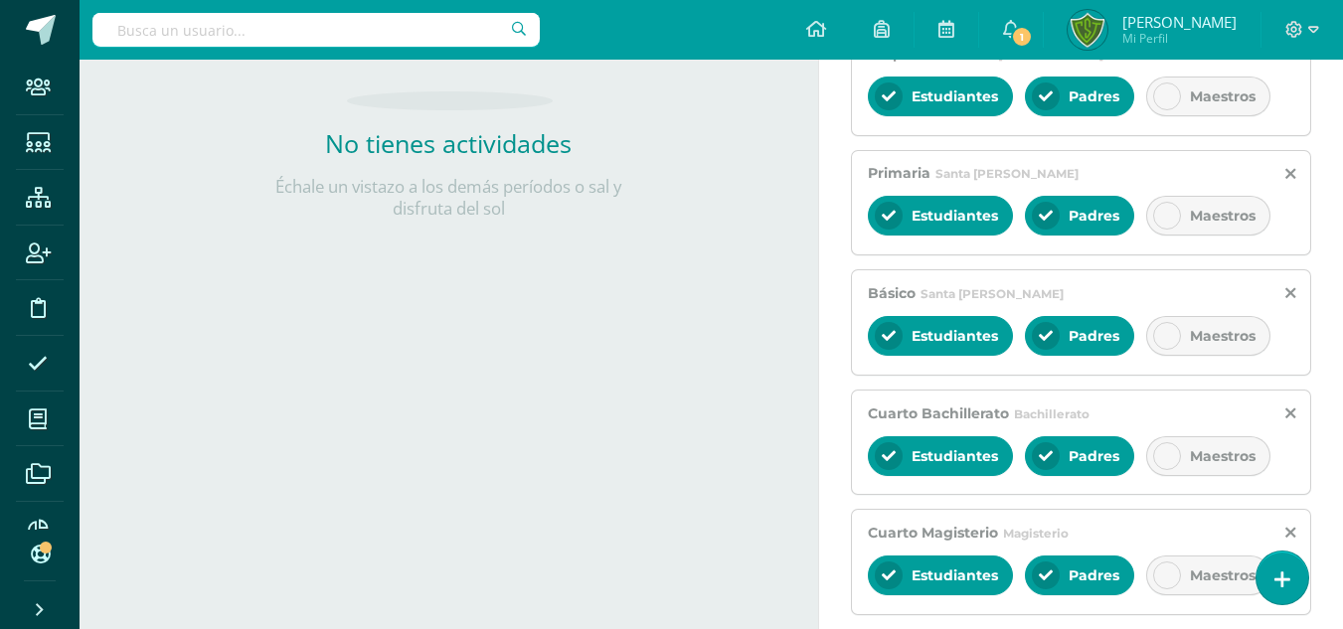
scroll to position [166, 0]
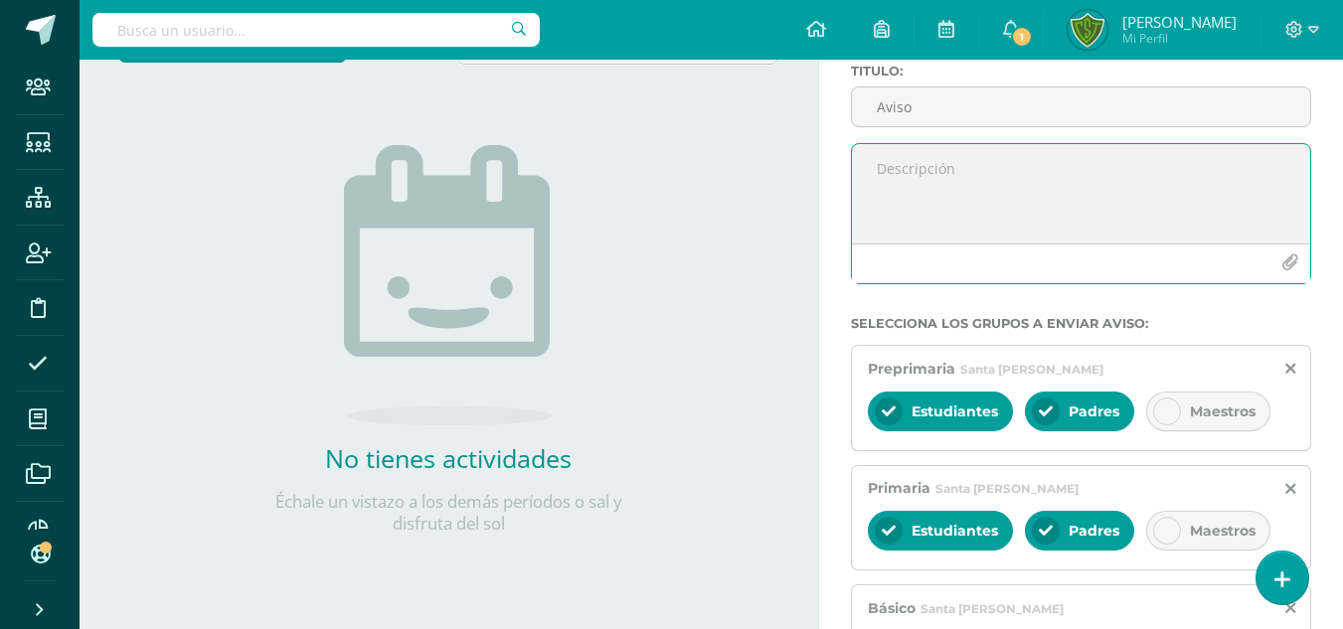
click at [907, 159] on textarea at bounding box center [1081, 193] width 458 height 99
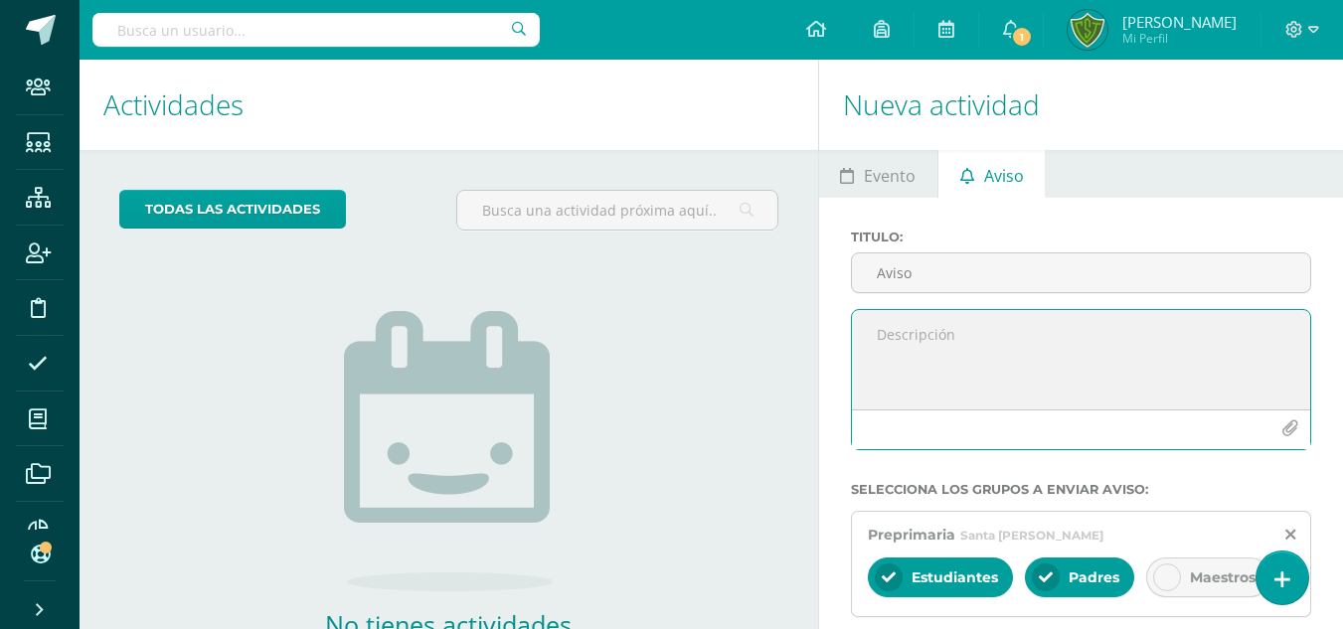
paste textarea "Buenas noches estimados padres de familia, debido a las lluvias de hoy por la t…"
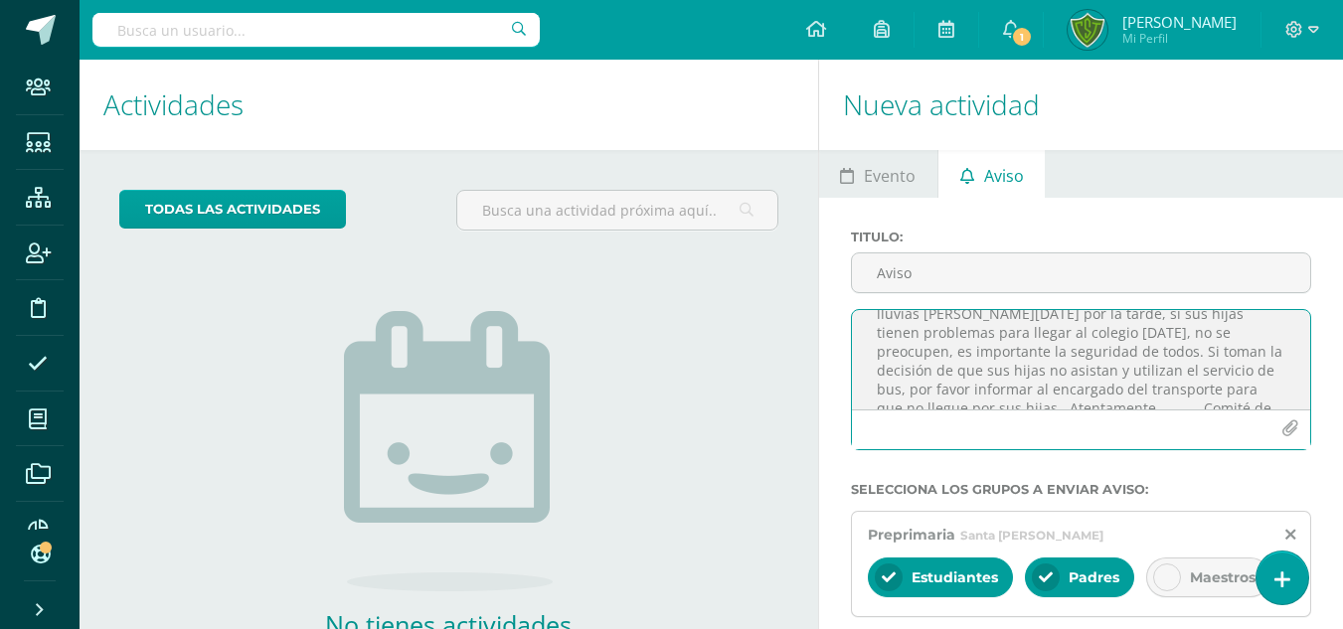
scroll to position [80, 0]
click at [1016, 374] on textarea "Buenas noches estimados padres de familia, debido a las lluvias de hoy por la t…" at bounding box center [1081, 359] width 458 height 99
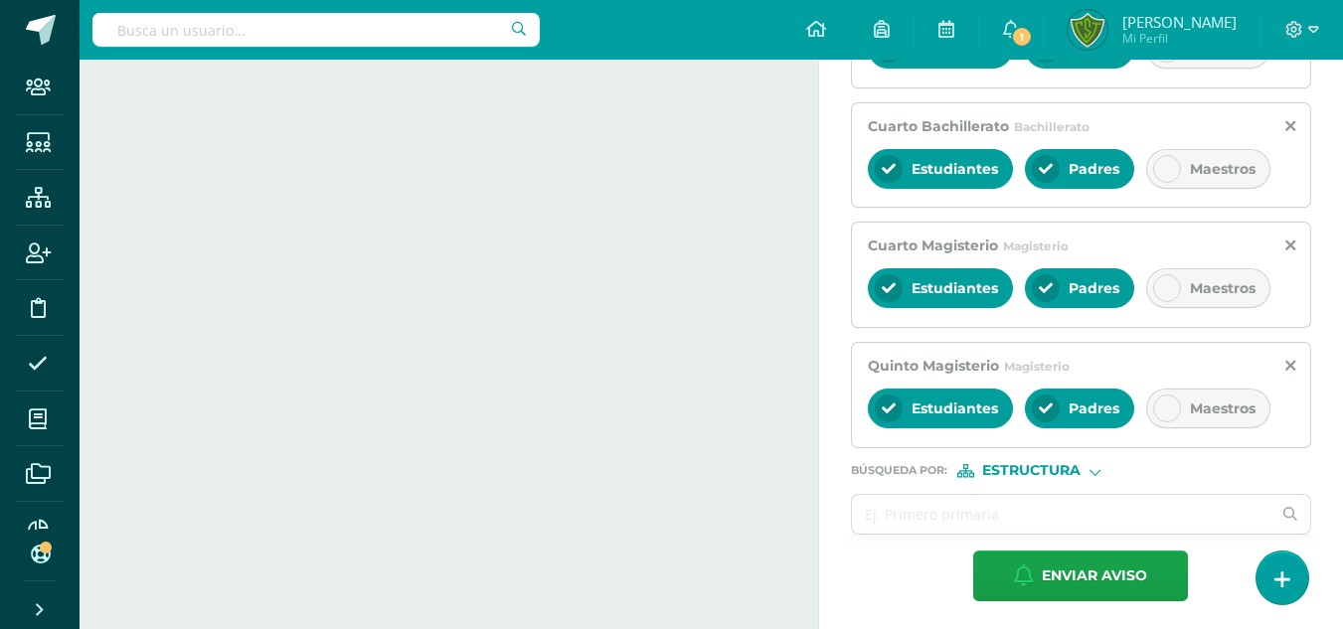
scroll to position [773, 0]
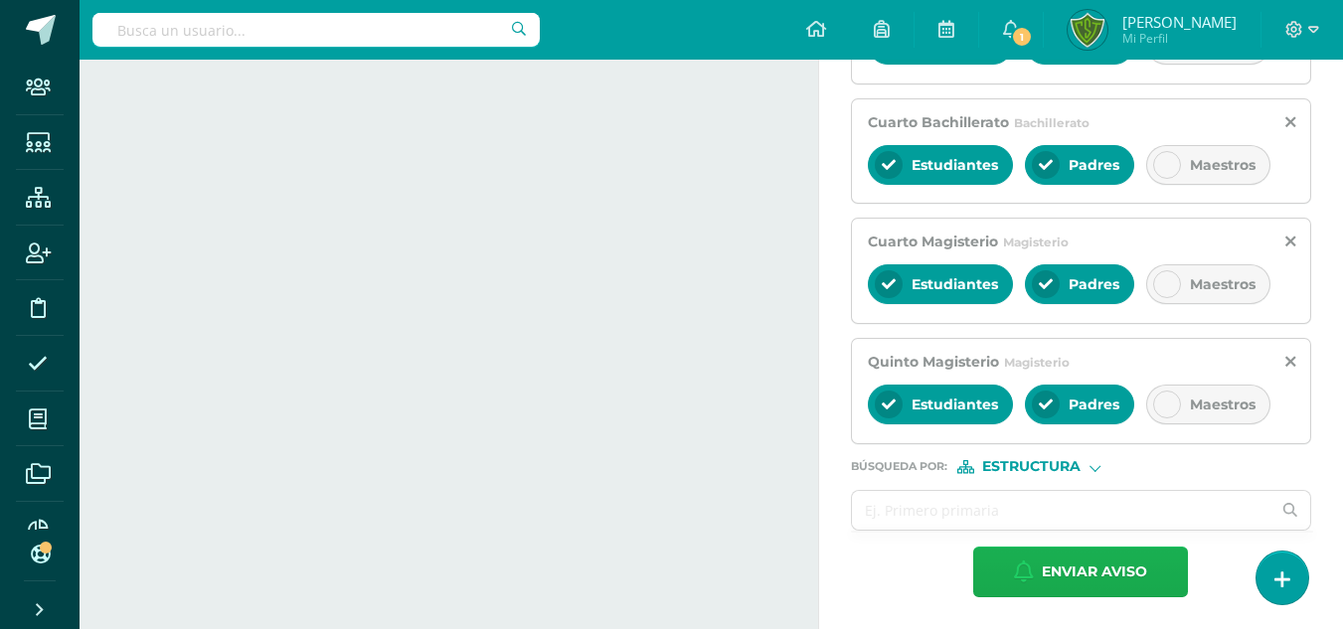
type textarea "Buenas noches estimados padres de familia, debido a las lluvias de hoy por la t…"
click at [1124, 580] on span "Enviar aviso" at bounding box center [1094, 572] width 105 height 49
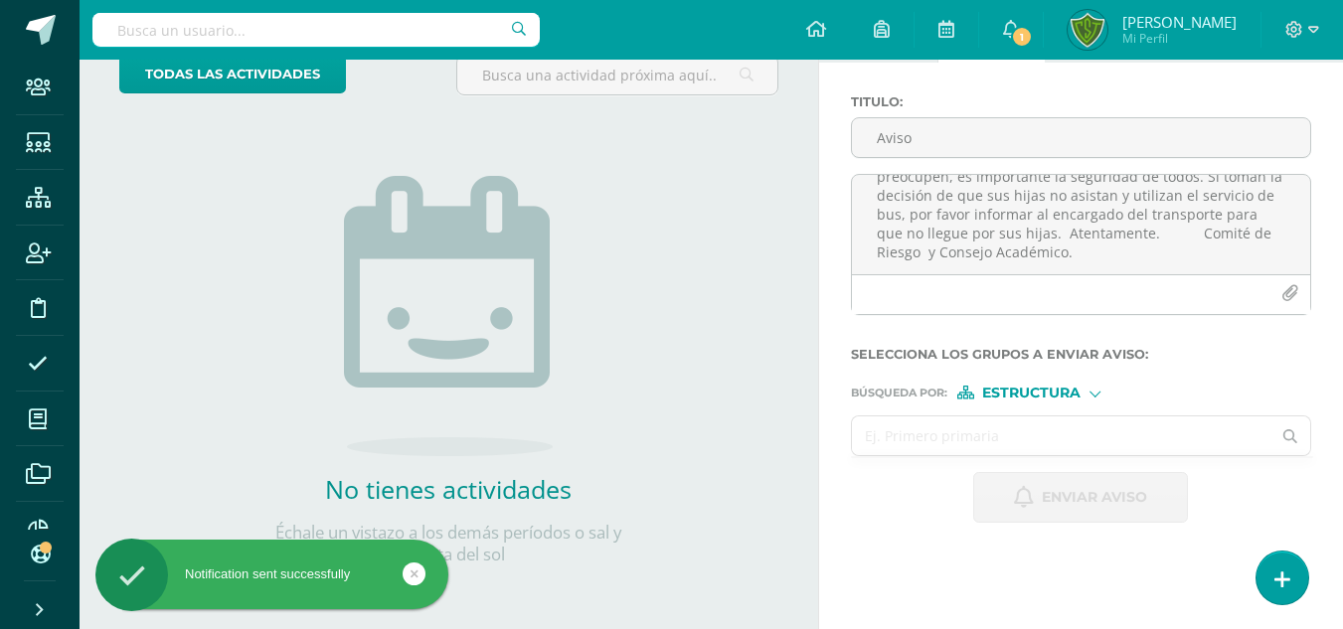
scroll to position [0, 0]
